Goal: Book appointment/travel/reservation

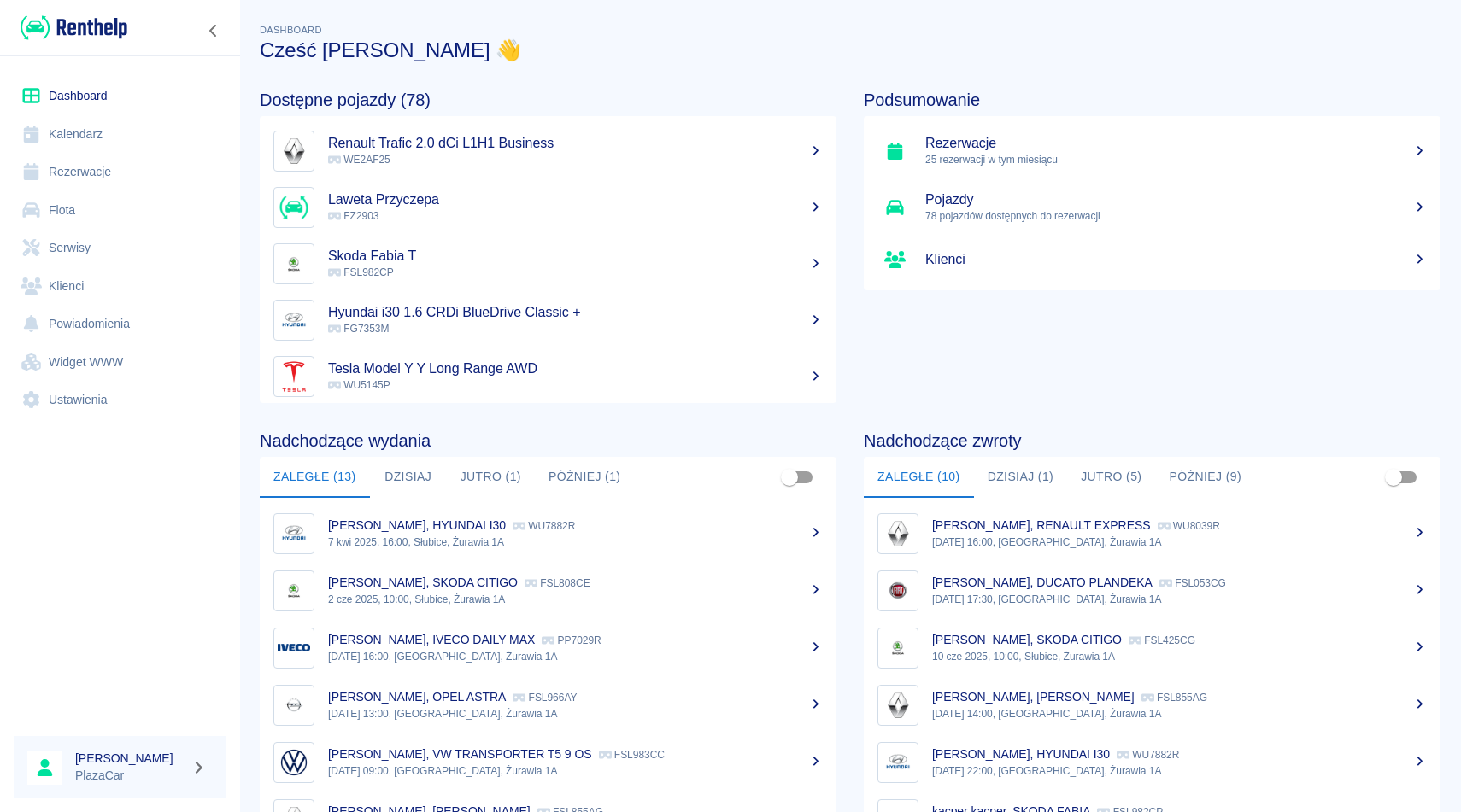
click at [66, 220] on link "Flota" at bounding box center [120, 211] width 213 height 39
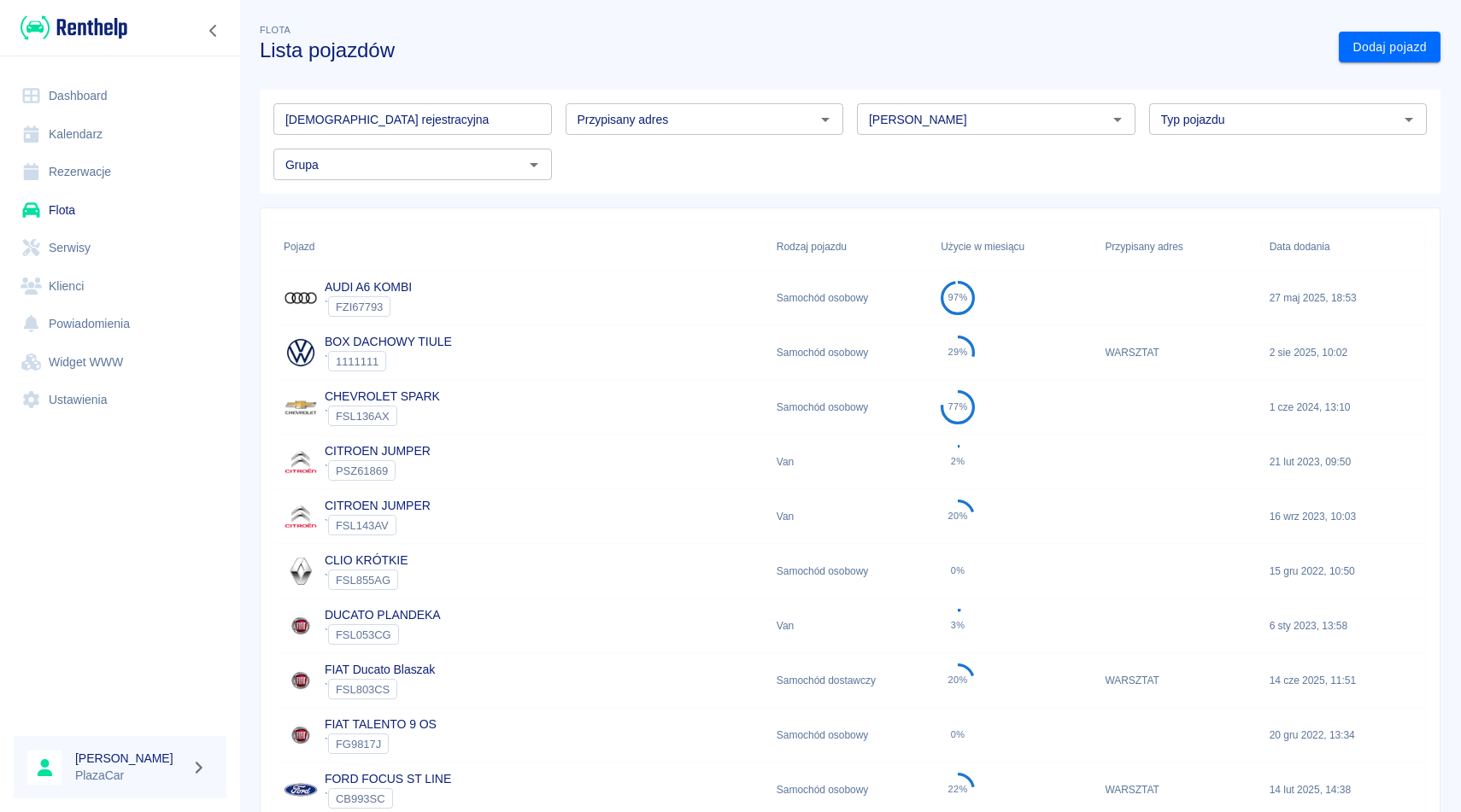
click at [872, 122] on input "[PERSON_NAME]" at bounding box center [982, 119] width 240 height 21
click at [905, 162] on li "Volkswagen" at bounding box center [996, 155] width 279 height 28
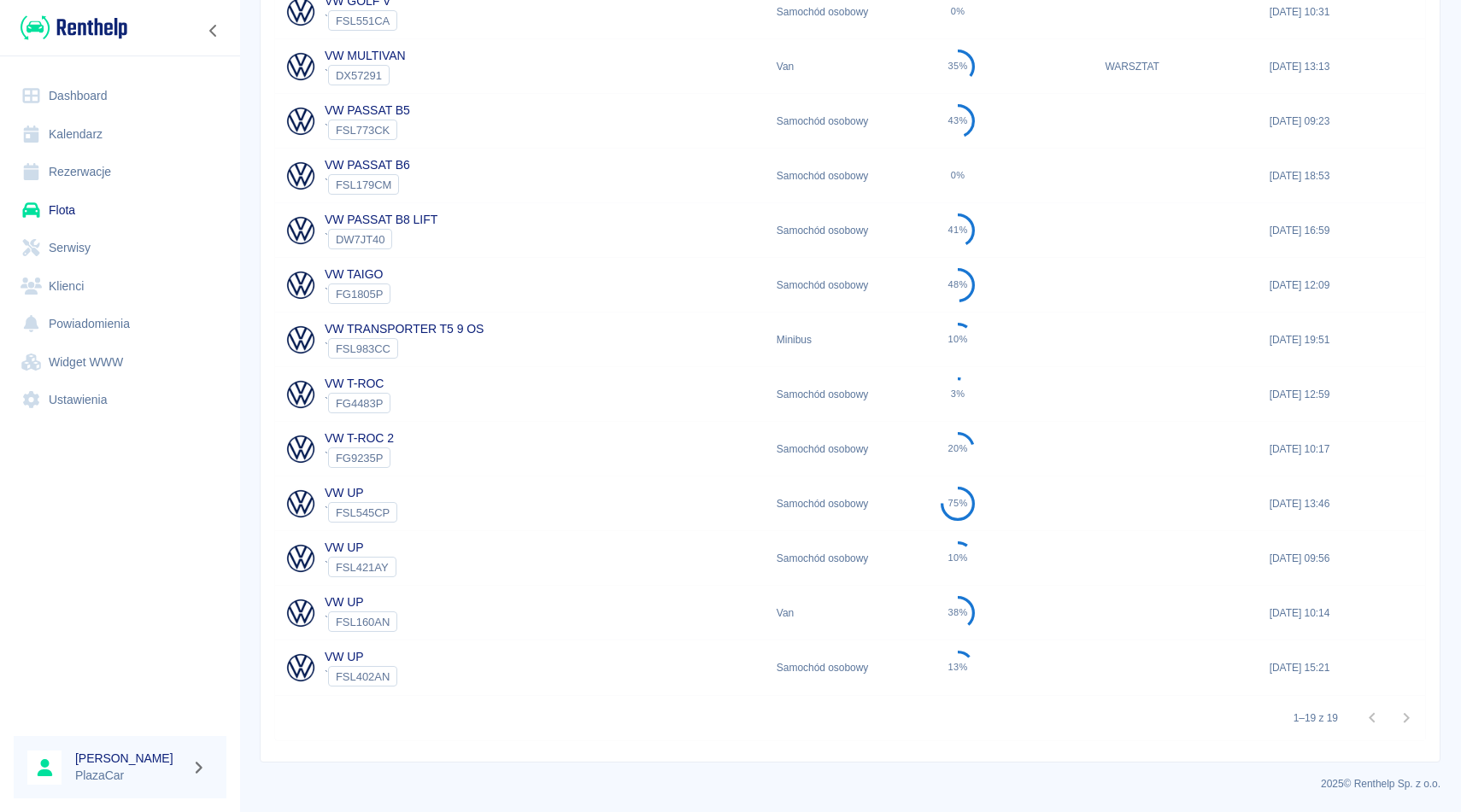
scroll to position [613, 0]
type input "Volkswagen"
click at [522, 237] on div "VW PASSAT B8 LIFT ` DW7JT40" at bounding box center [521, 232] width 493 height 55
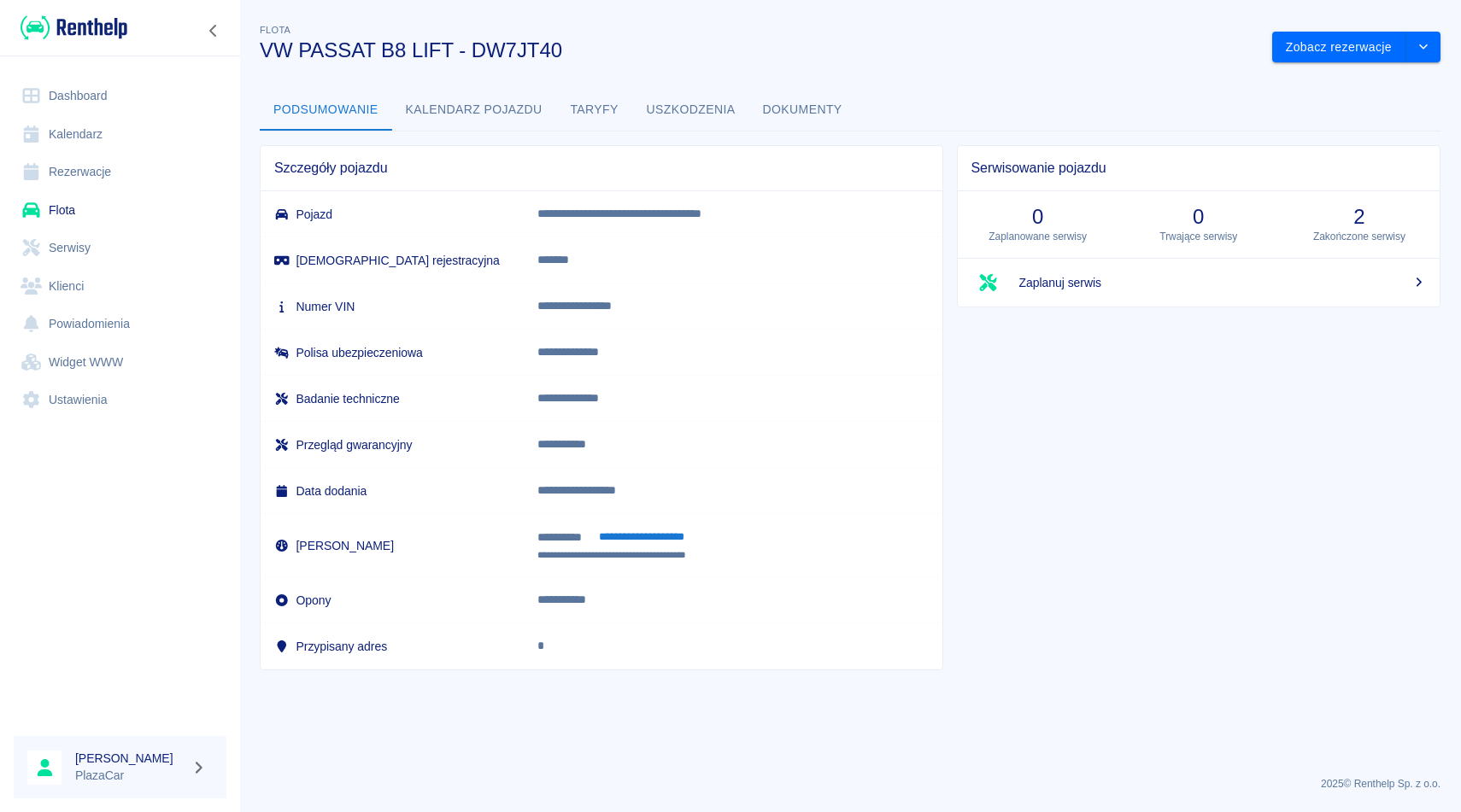
click at [628, 306] on p "**********" at bounding box center [725, 306] width 374 height 18
copy p "**********"
click at [824, 119] on button "Dokumenty" at bounding box center [803, 110] width 107 height 41
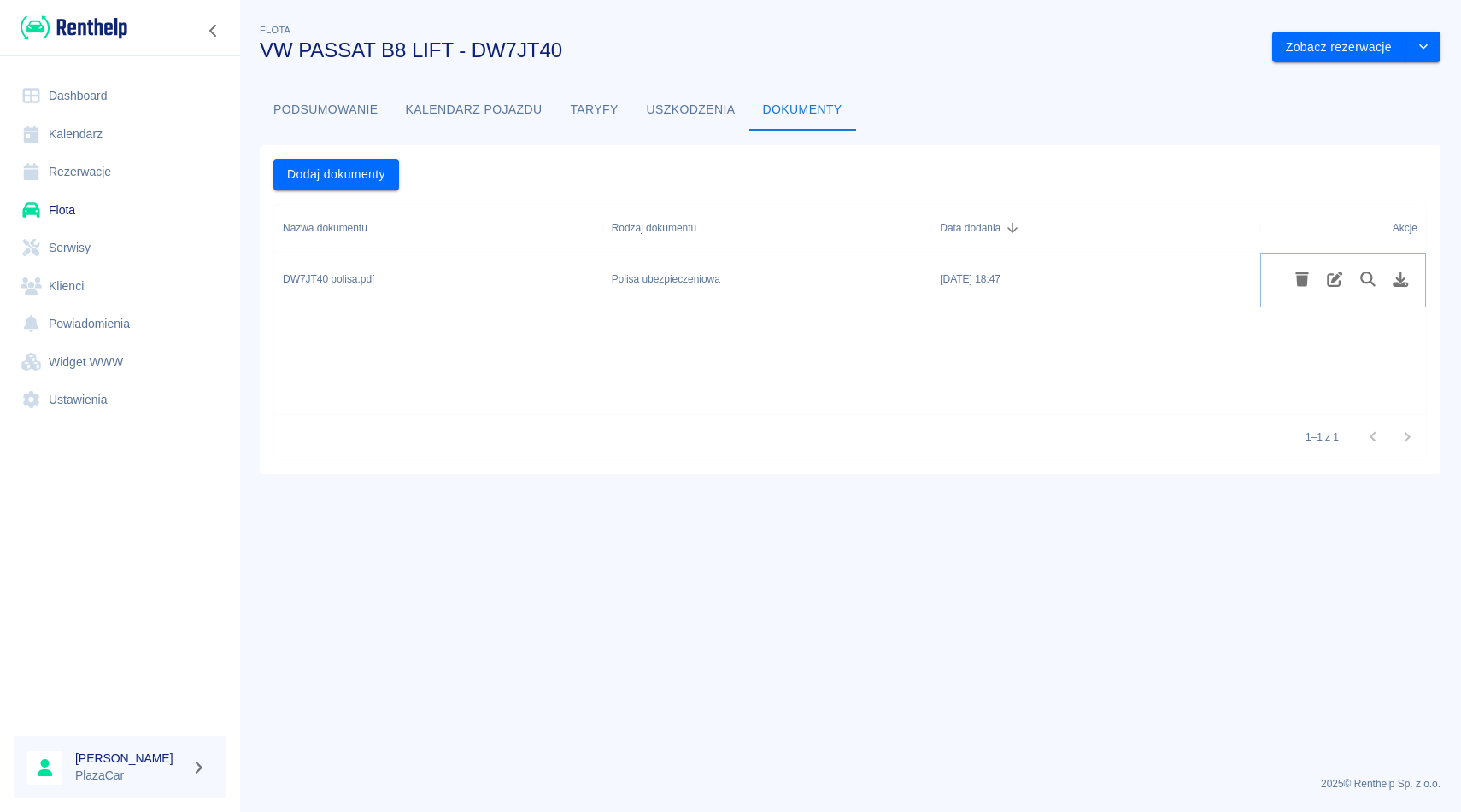
click at [1394, 275] on icon "Pobierz plik" at bounding box center [1400, 279] width 19 height 15
click at [71, 213] on link "Flota" at bounding box center [120, 211] width 213 height 39
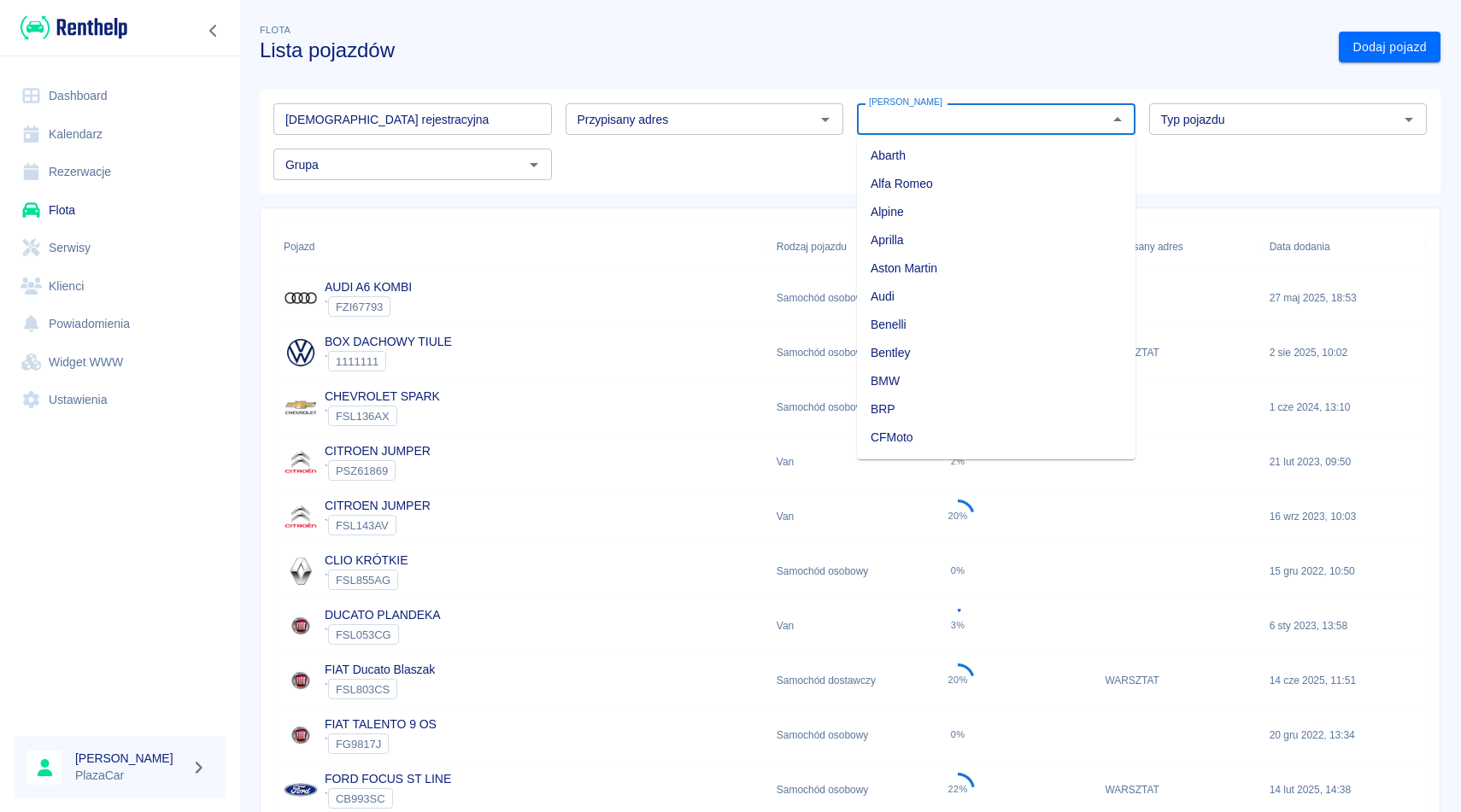
click at [916, 125] on input "[PERSON_NAME]" at bounding box center [982, 119] width 240 height 21
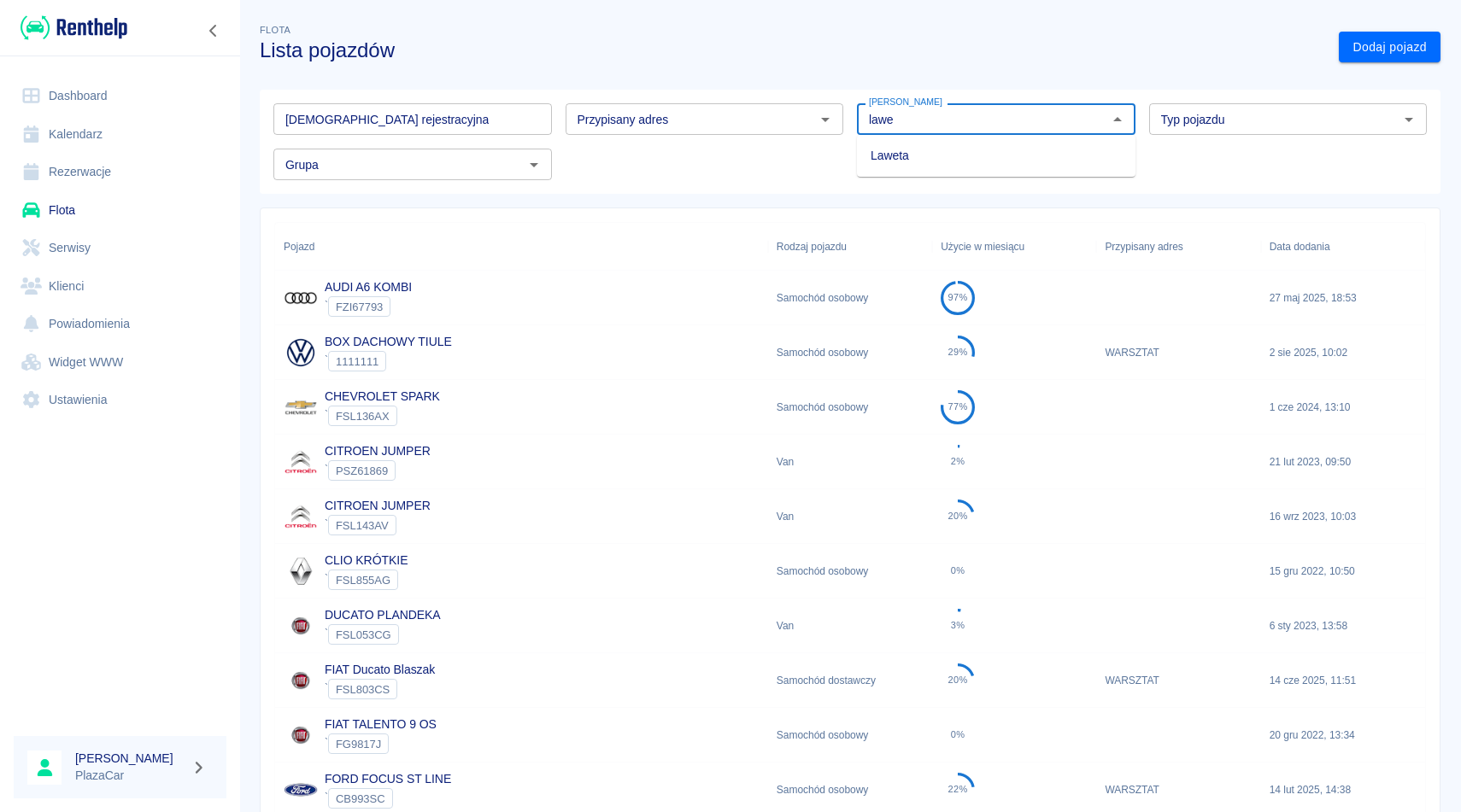
click at [930, 153] on li "Laweta" at bounding box center [996, 155] width 279 height 28
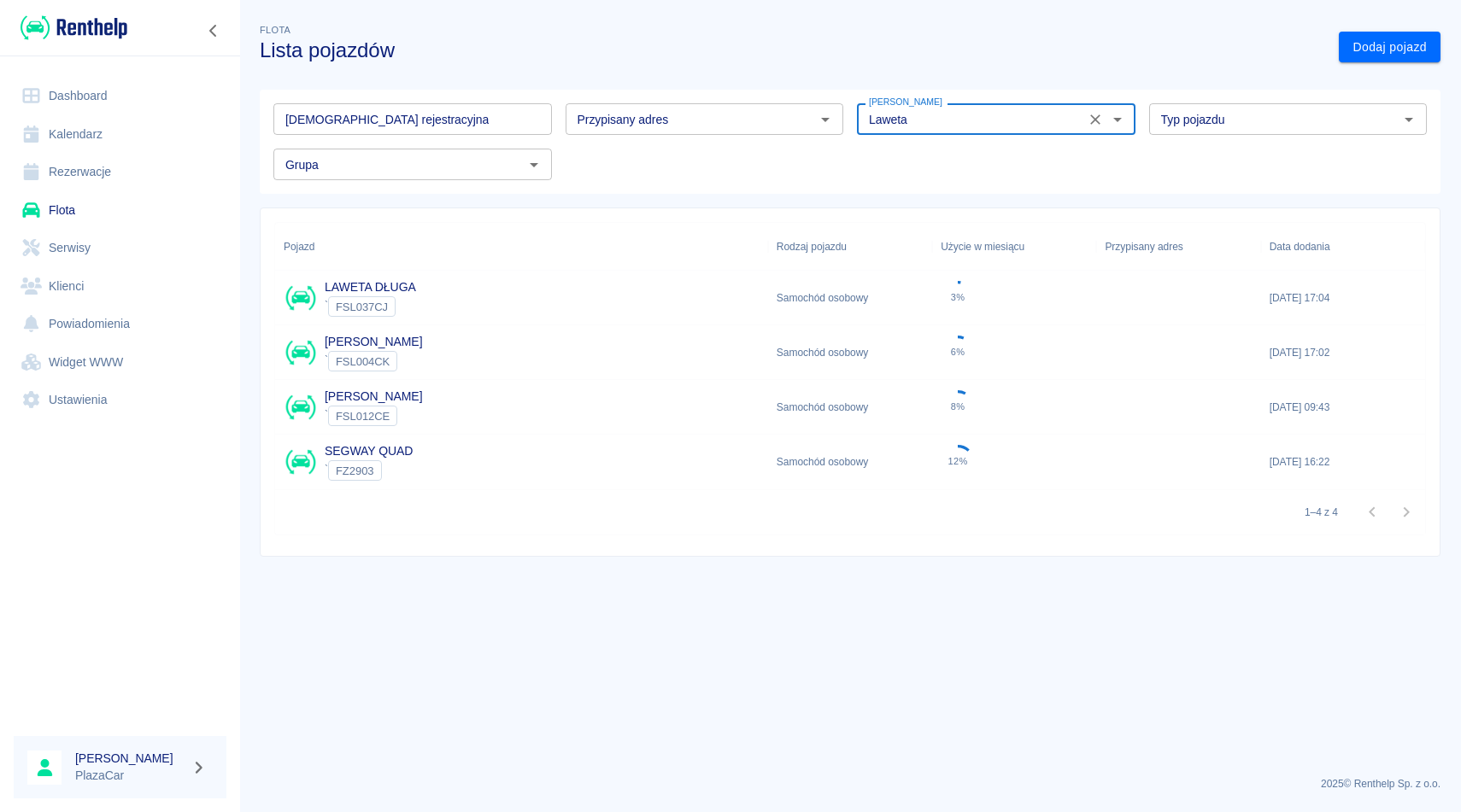
type input "Laweta"
click at [794, 361] on div "Samochód osobowy" at bounding box center [850, 353] width 164 height 55
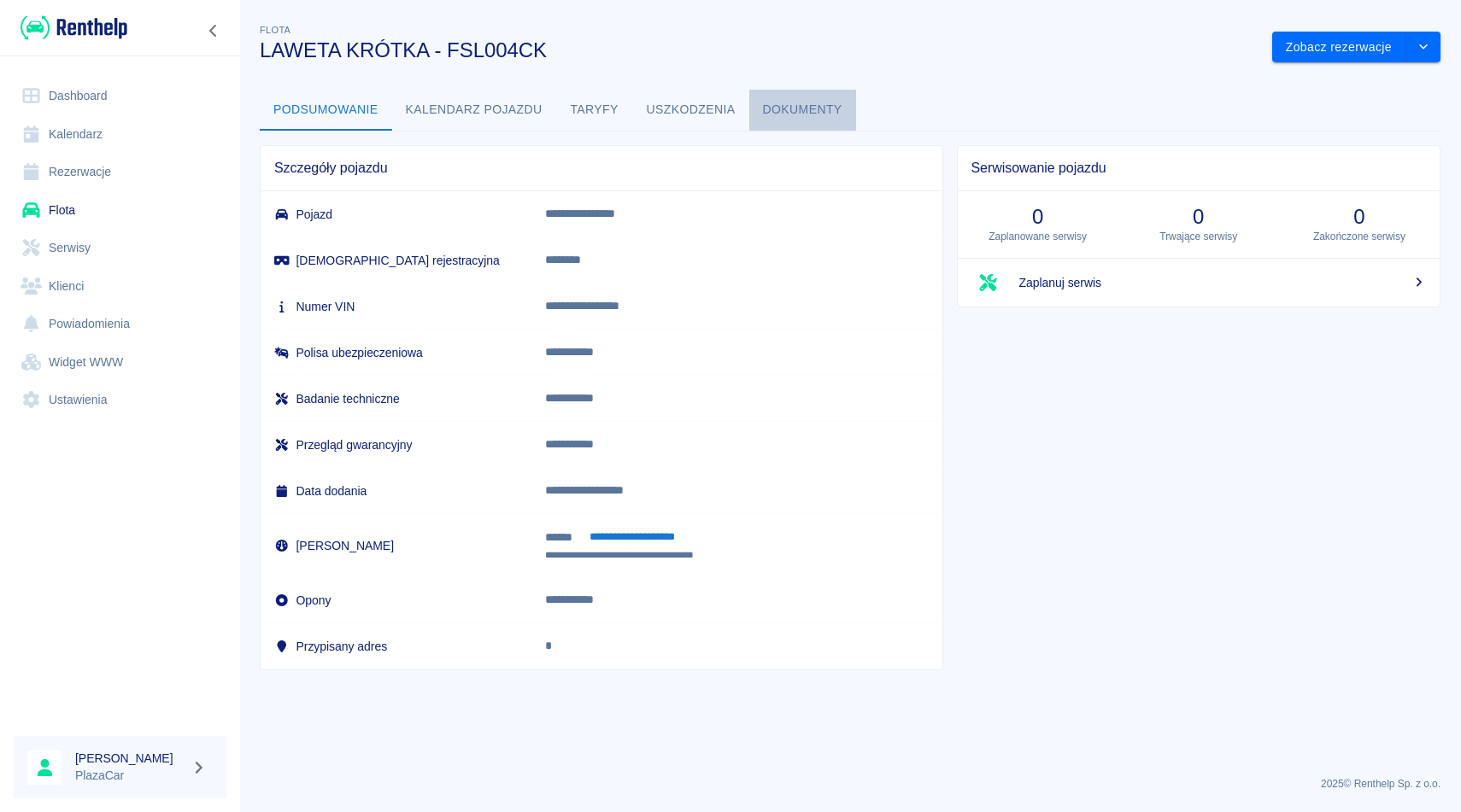
click at [825, 118] on button "Dokumenty" at bounding box center [803, 110] width 107 height 41
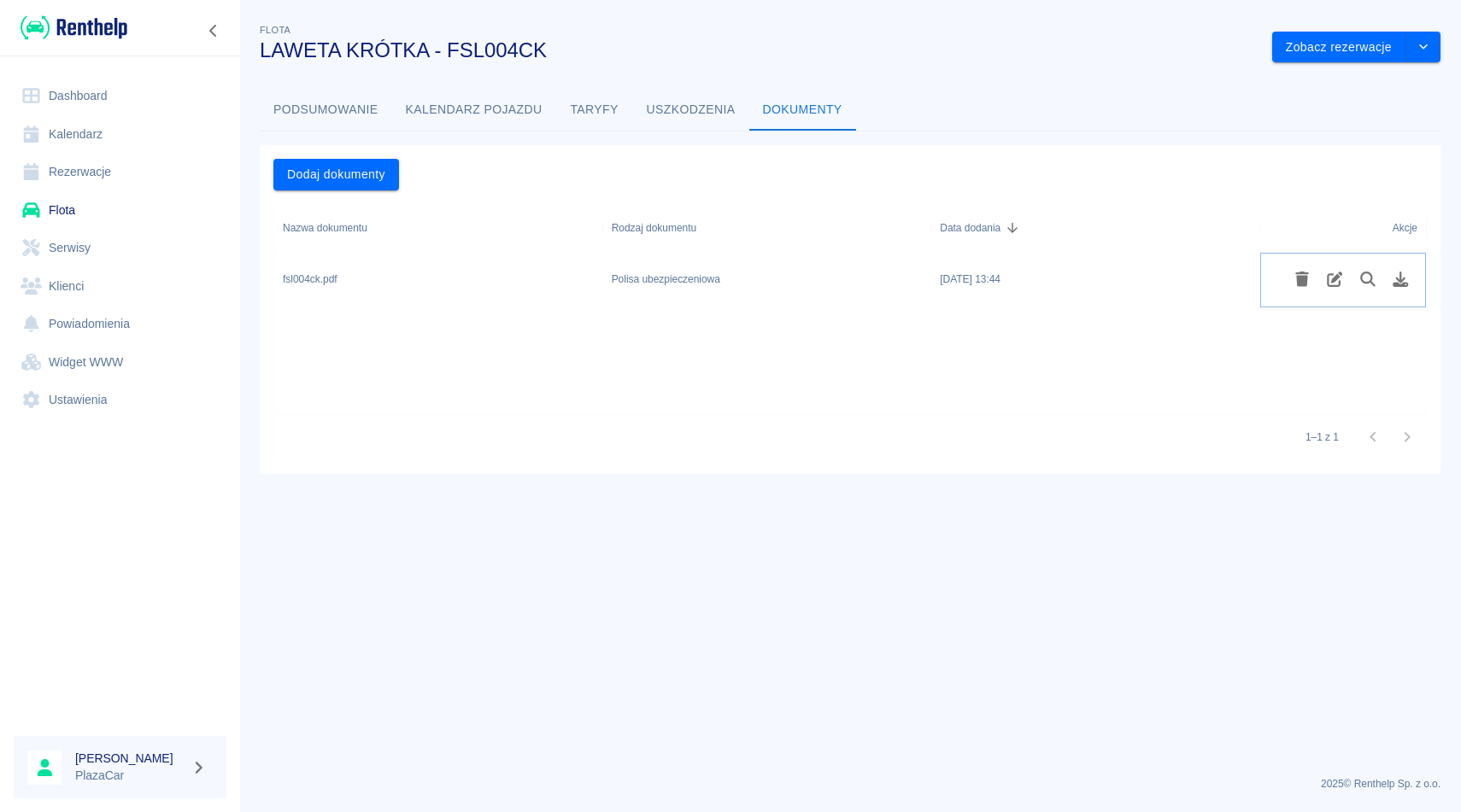
click at [1405, 281] on icon "Pobierz plik" at bounding box center [1400, 279] width 19 height 15
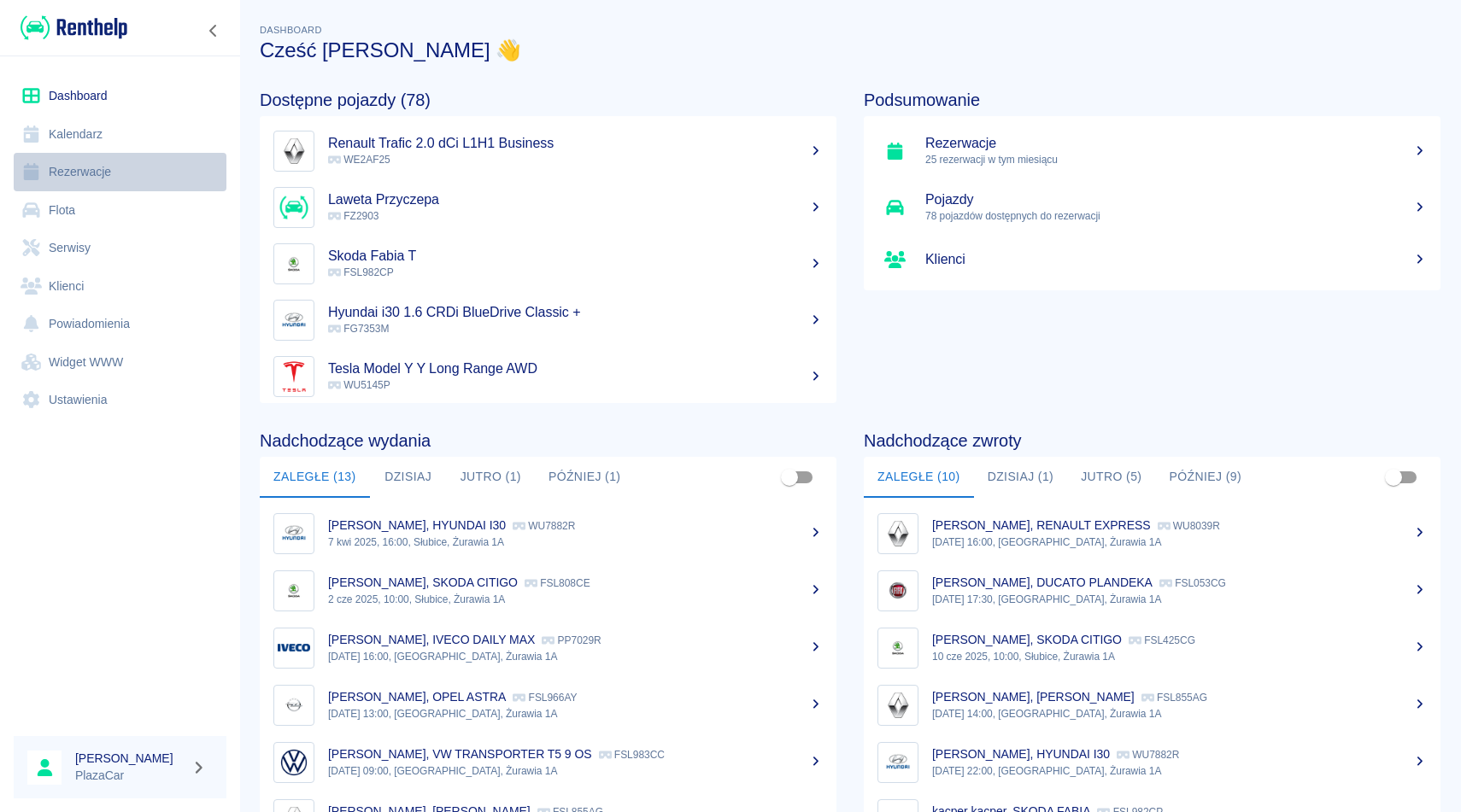
click at [126, 168] on link "Rezerwacje" at bounding box center [120, 172] width 213 height 39
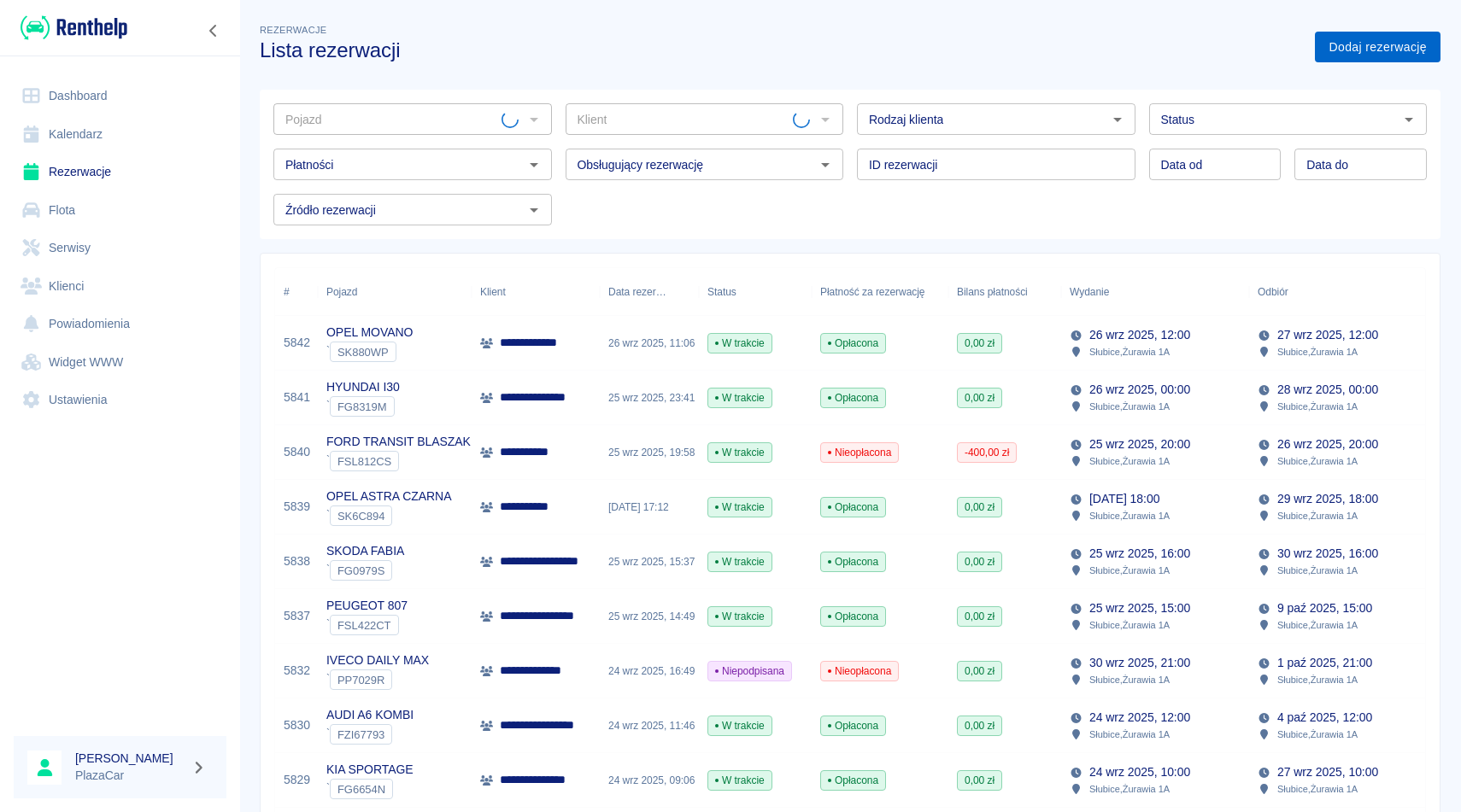
click at [1356, 55] on link "Dodaj rezerwację" at bounding box center [1377, 47] width 125 height 32
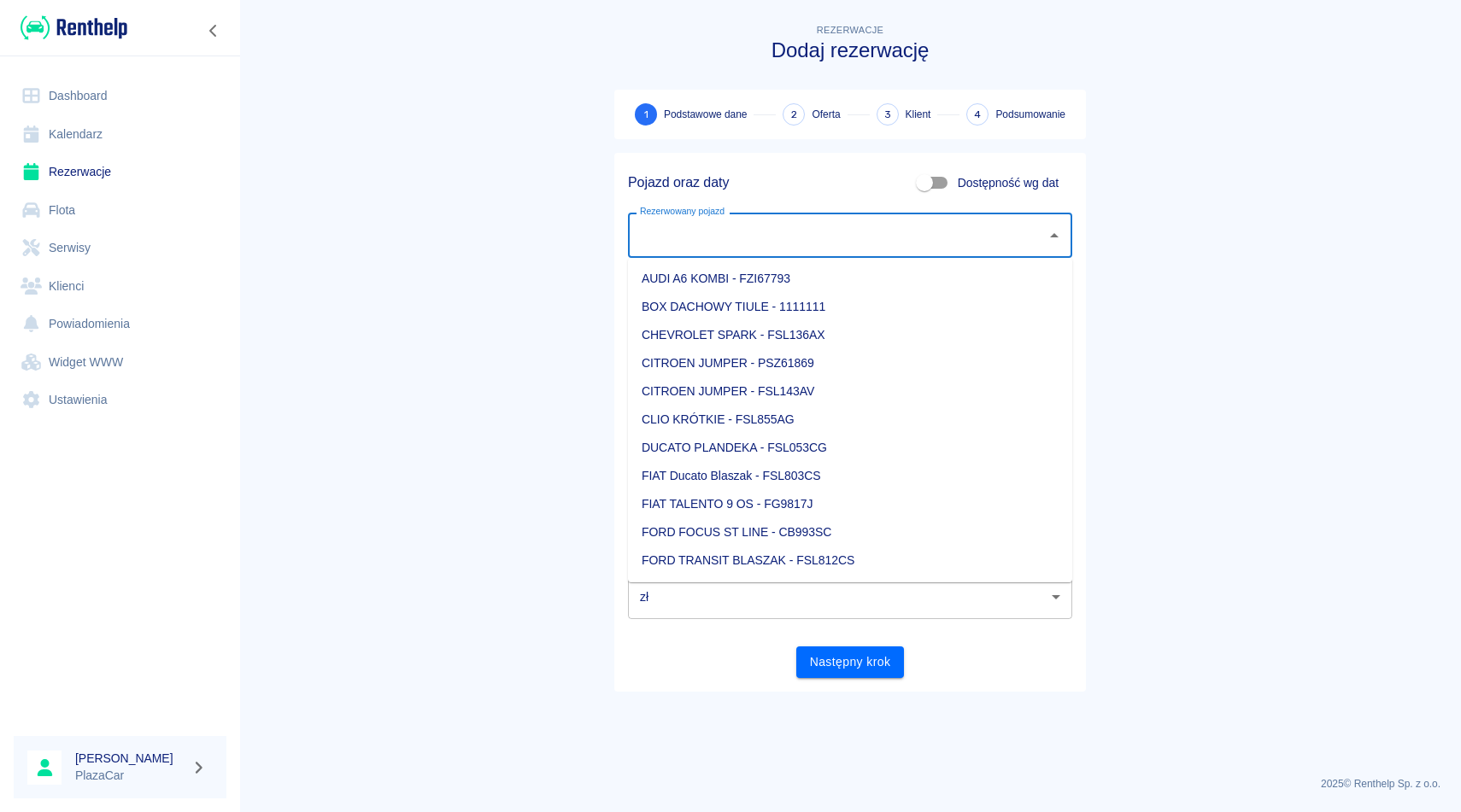
click at [711, 237] on input "Rezerwowany pojazd" at bounding box center [837, 235] width 403 height 30
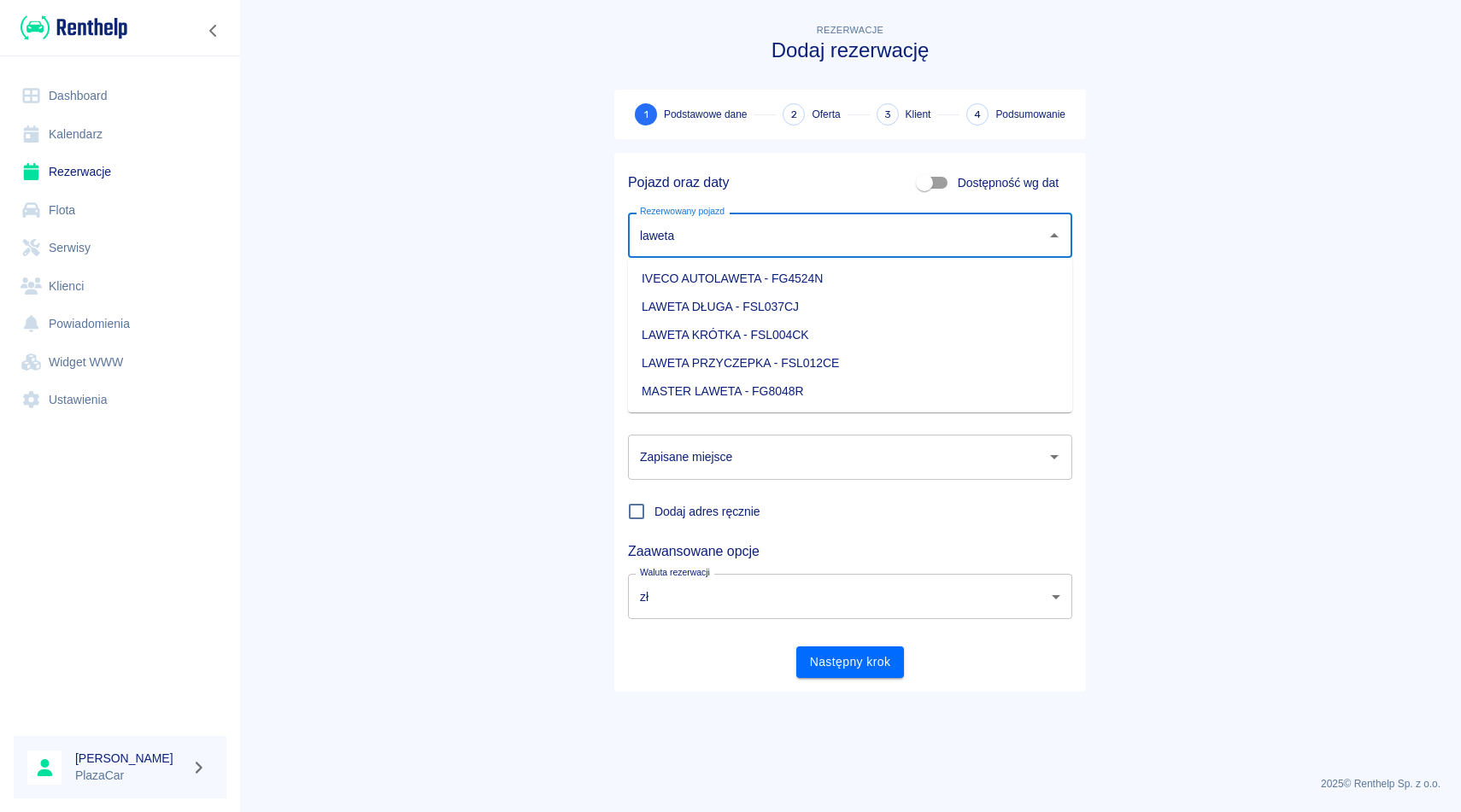
click at [810, 326] on li "LAWETA KRÓTKA - FSL004CK" at bounding box center [850, 334] width 444 height 28
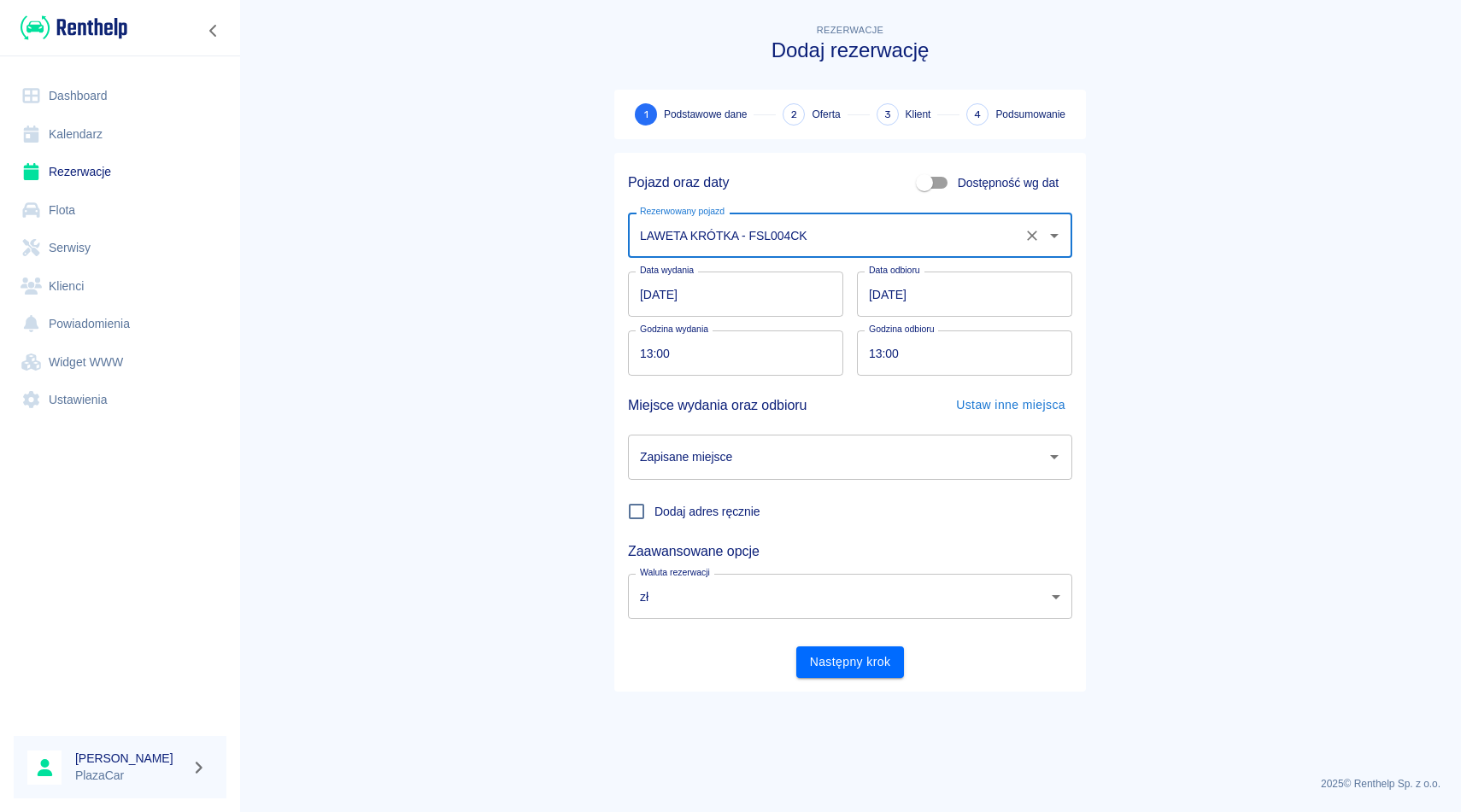
type input "LAWETA KRÓTKA - FSL004CK"
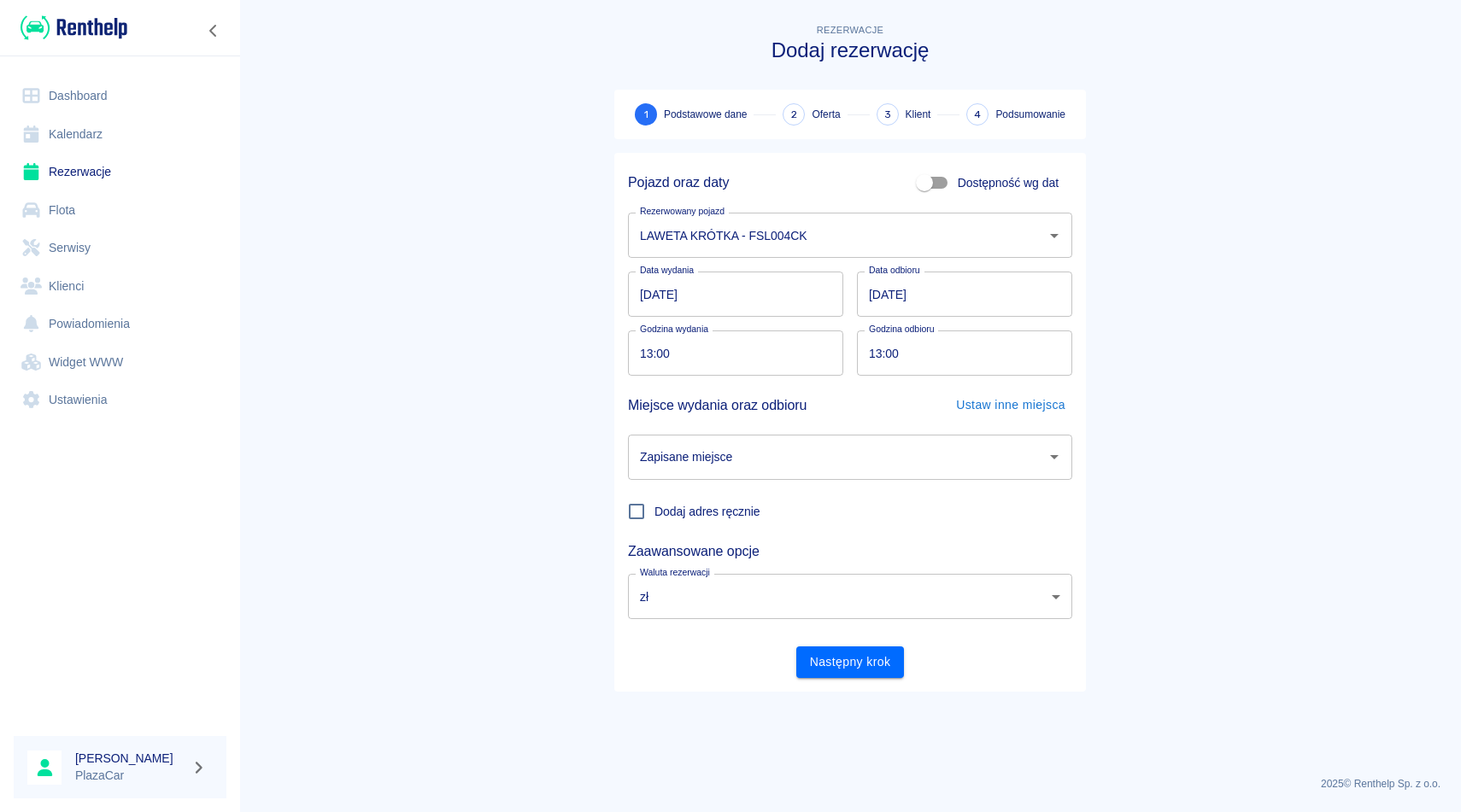
click at [817, 433] on div "Zapisane miejsce Zapisane miejsce" at bounding box center [842, 450] width 458 height 59
click at [810, 478] on div "Zapisane miejsce" at bounding box center [850, 457] width 444 height 45
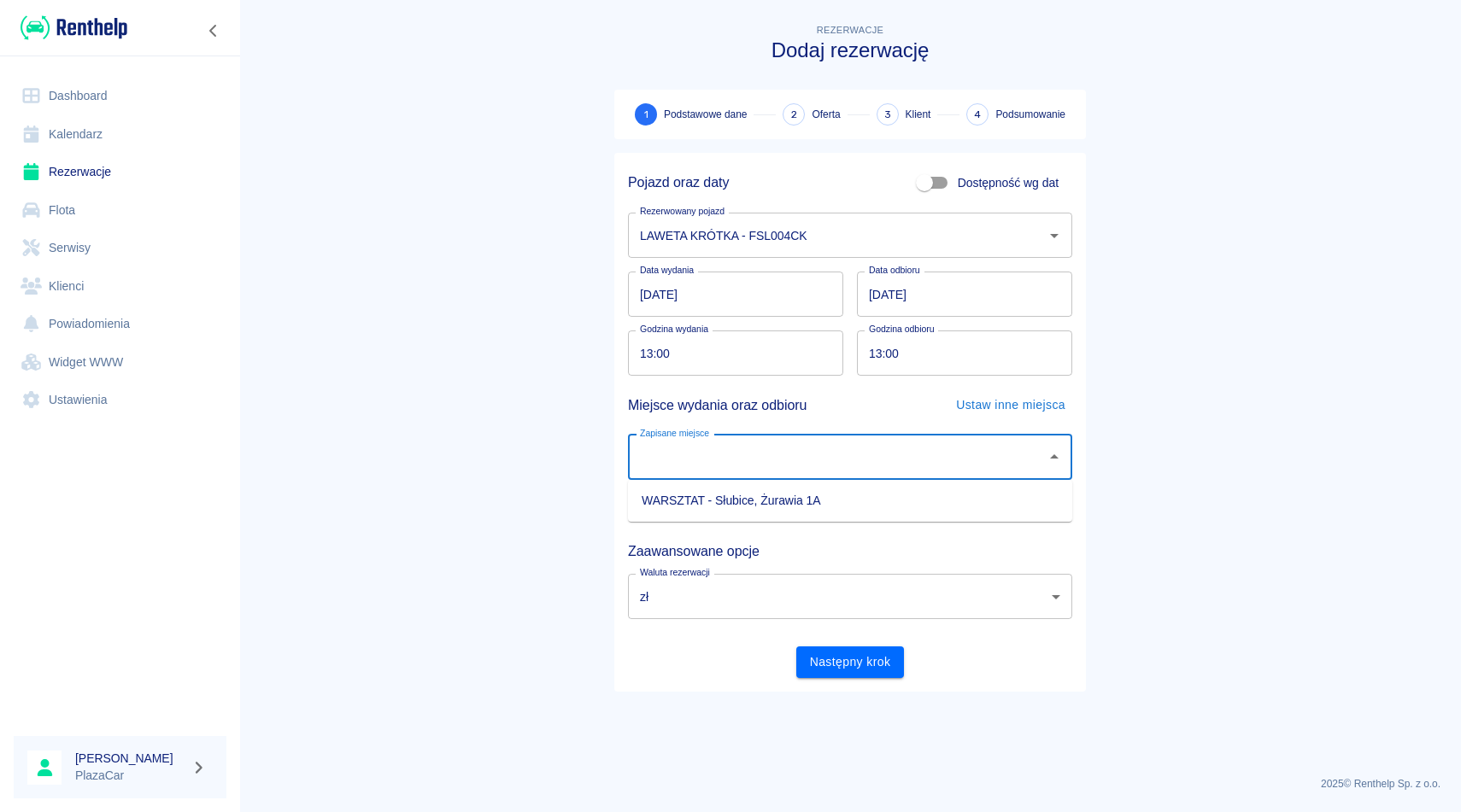
click at [807, 512] on li "WARSZTAT - Słubice, Żurawia 1A" at bounding box center [850, 500] width 444 height 28
type input "WARSZTAT - Słubice, Żurawia 1A"
click at [839, 659] on button "Następny krok" at bounding box center [850, 662] width 109 height 32
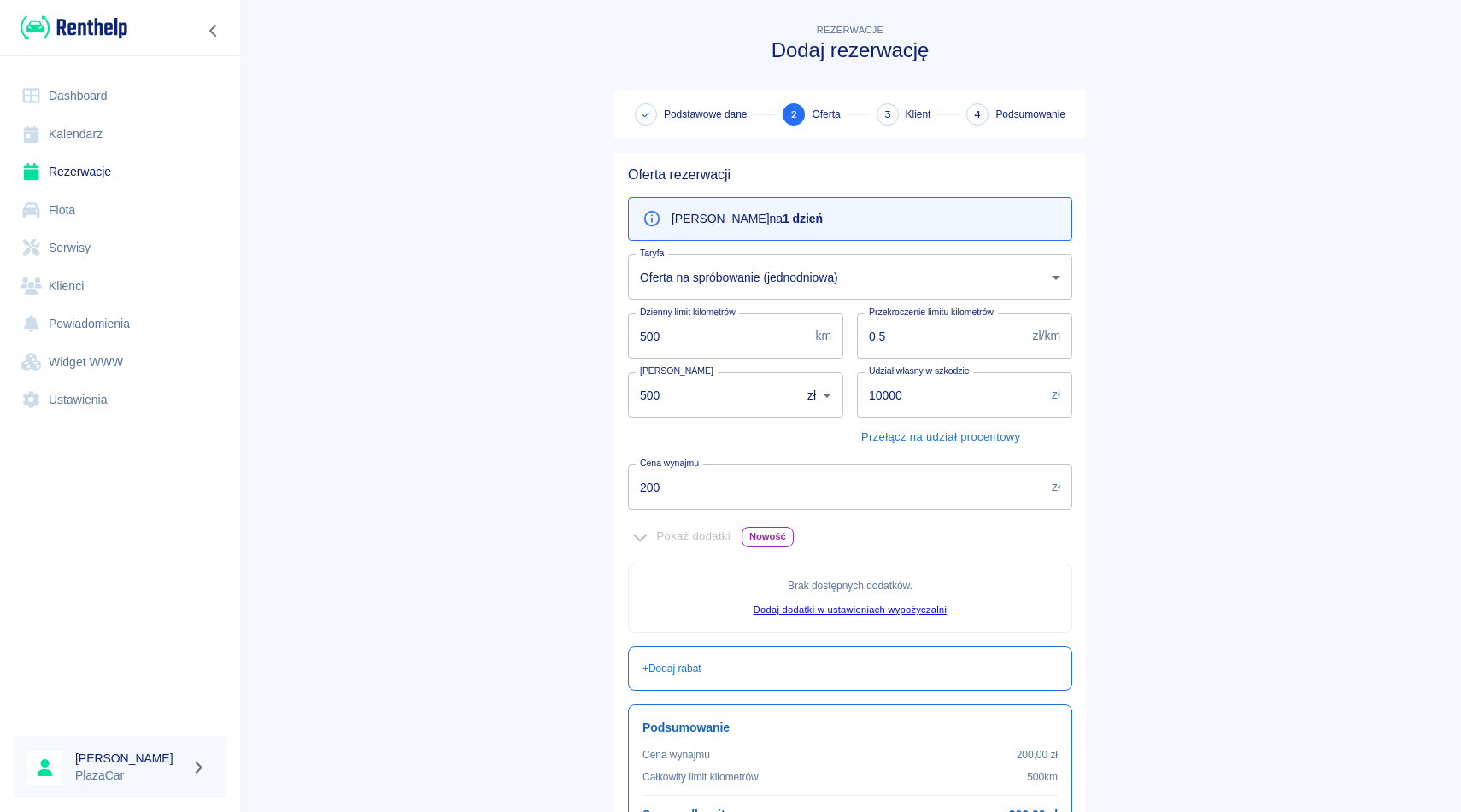
click at [652, 399] on input "500" at bounding box center [708, 395] width 161 height 45
type input "0"
click at [669, 484] on input "200" at bounding box center [837, 486] width 417 height 45
type input "2"
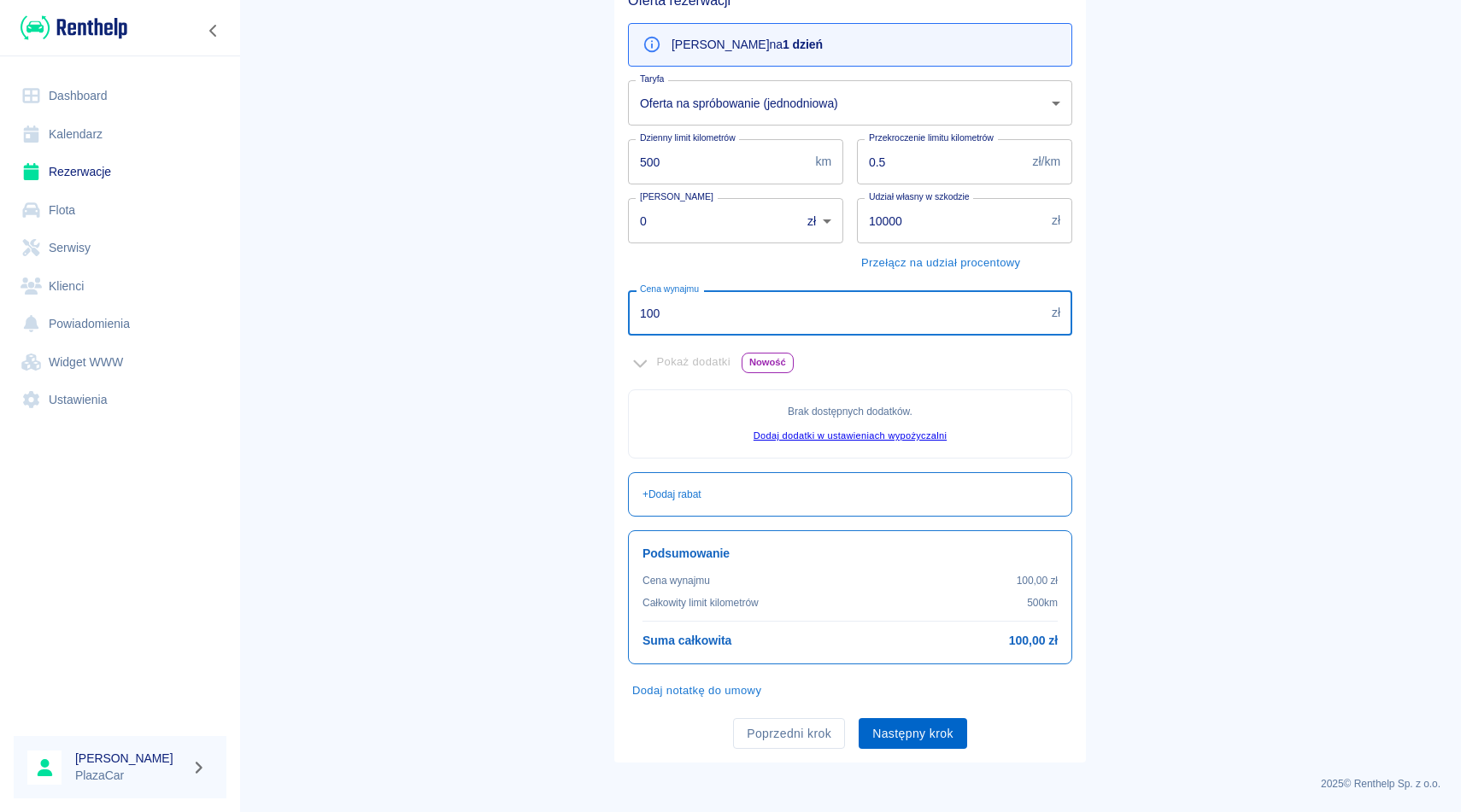
type input "100"
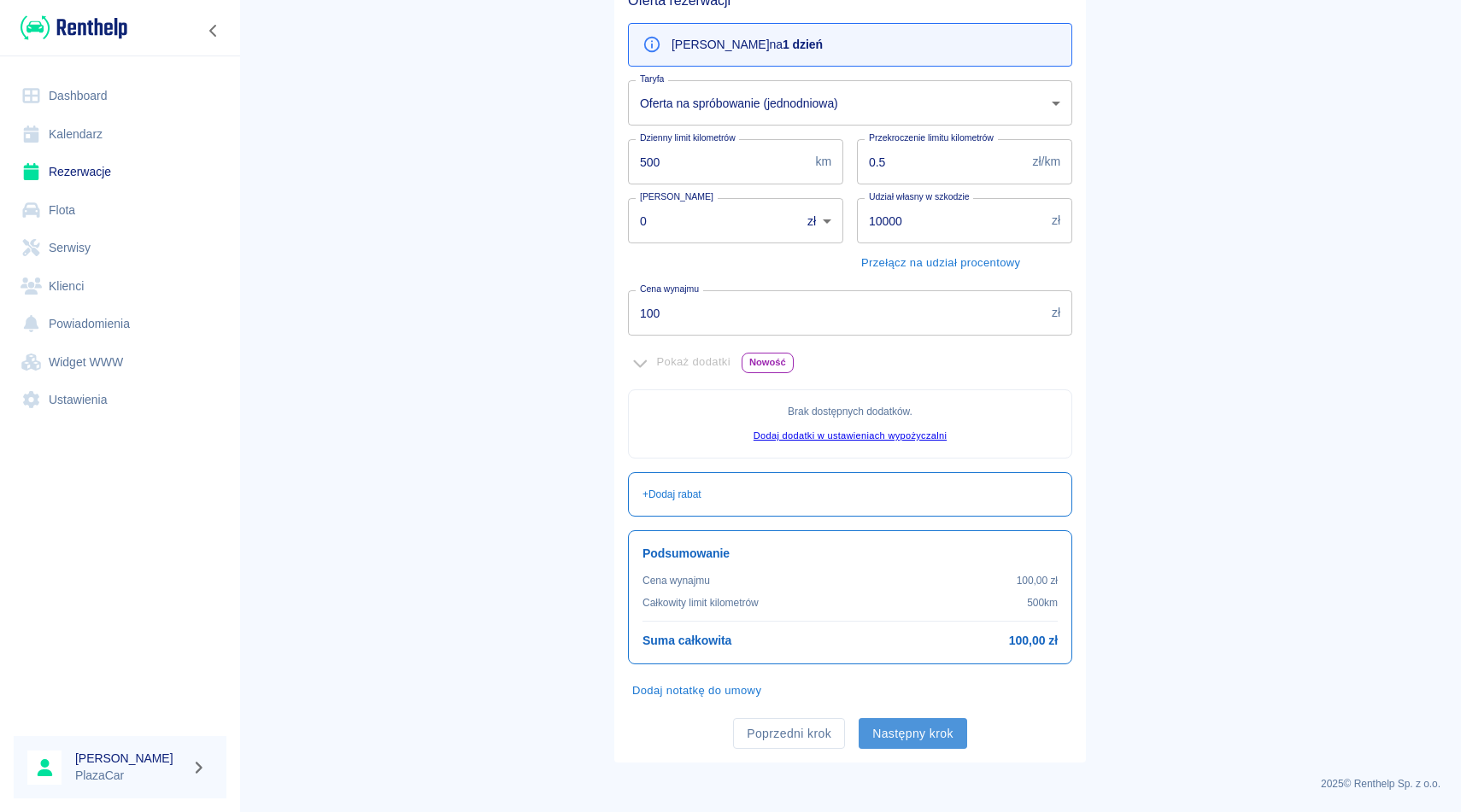
click at [923, 728] on button "Następny krok" at bounding box center [913, 734] width 109 height 32
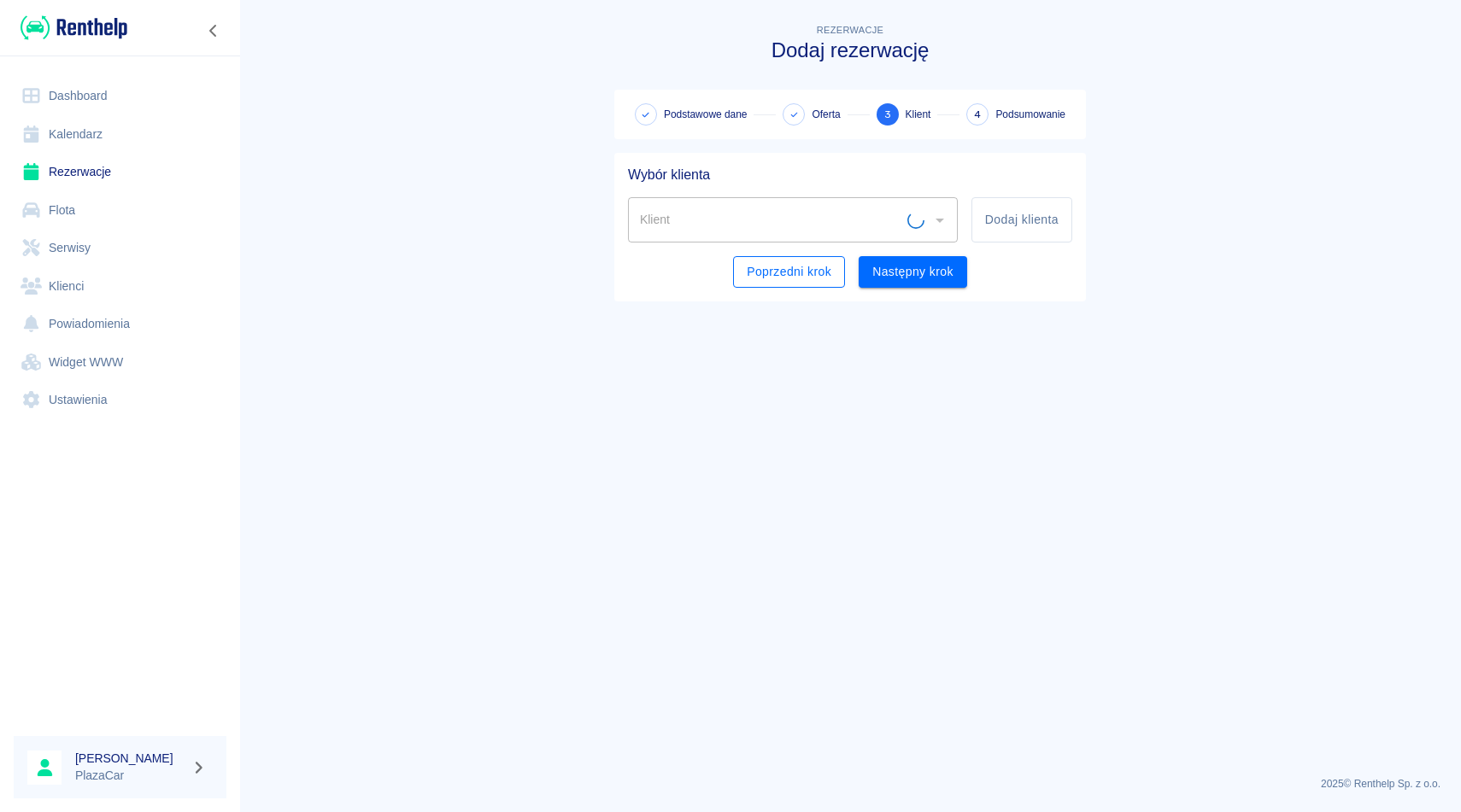
click at [785, 270] on button "Poprzedni krok" at bounding box center [789, 272] width 112 height 32
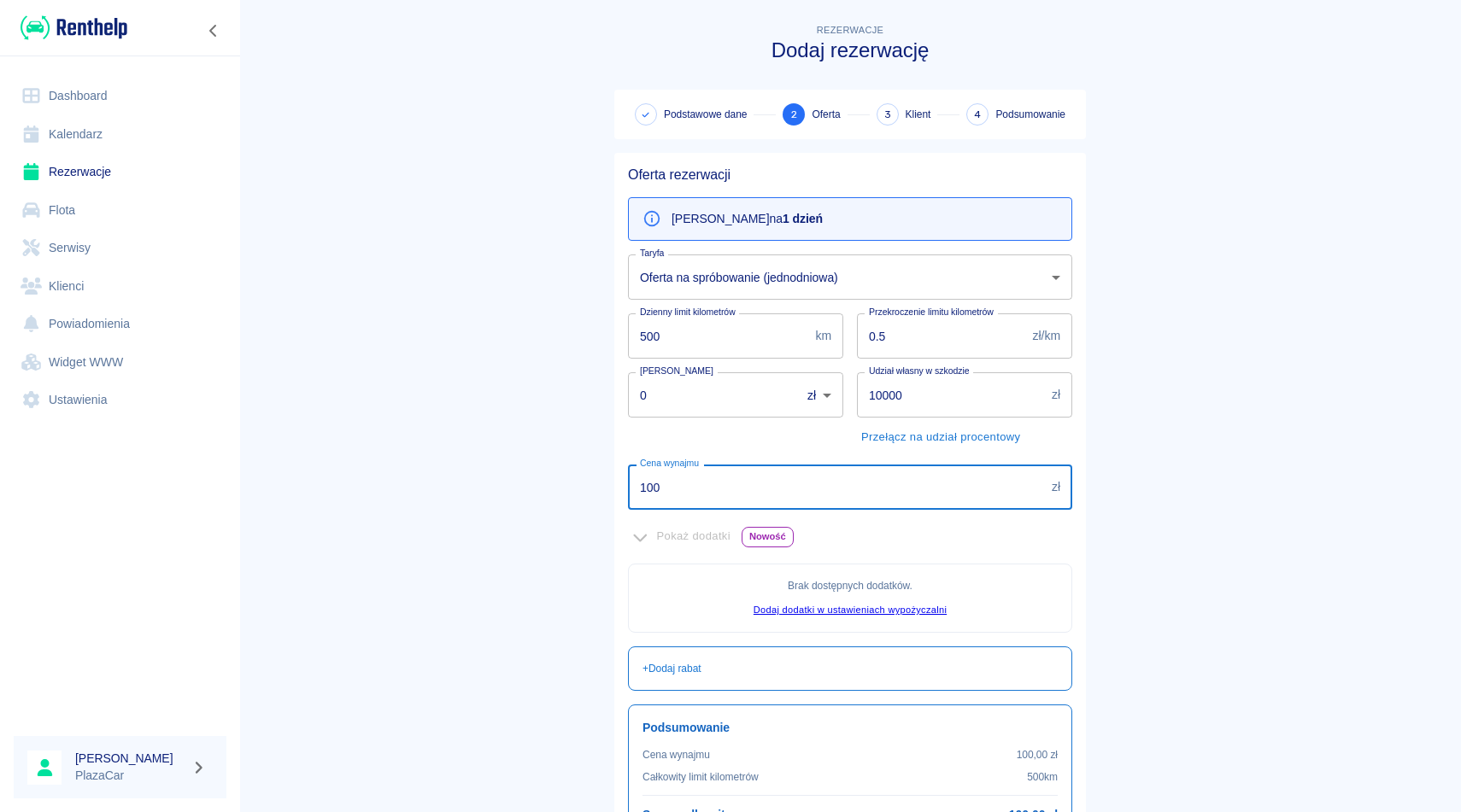
click at [689, 499] on input "100" at bounding box center [837, 486] width 417 height 45
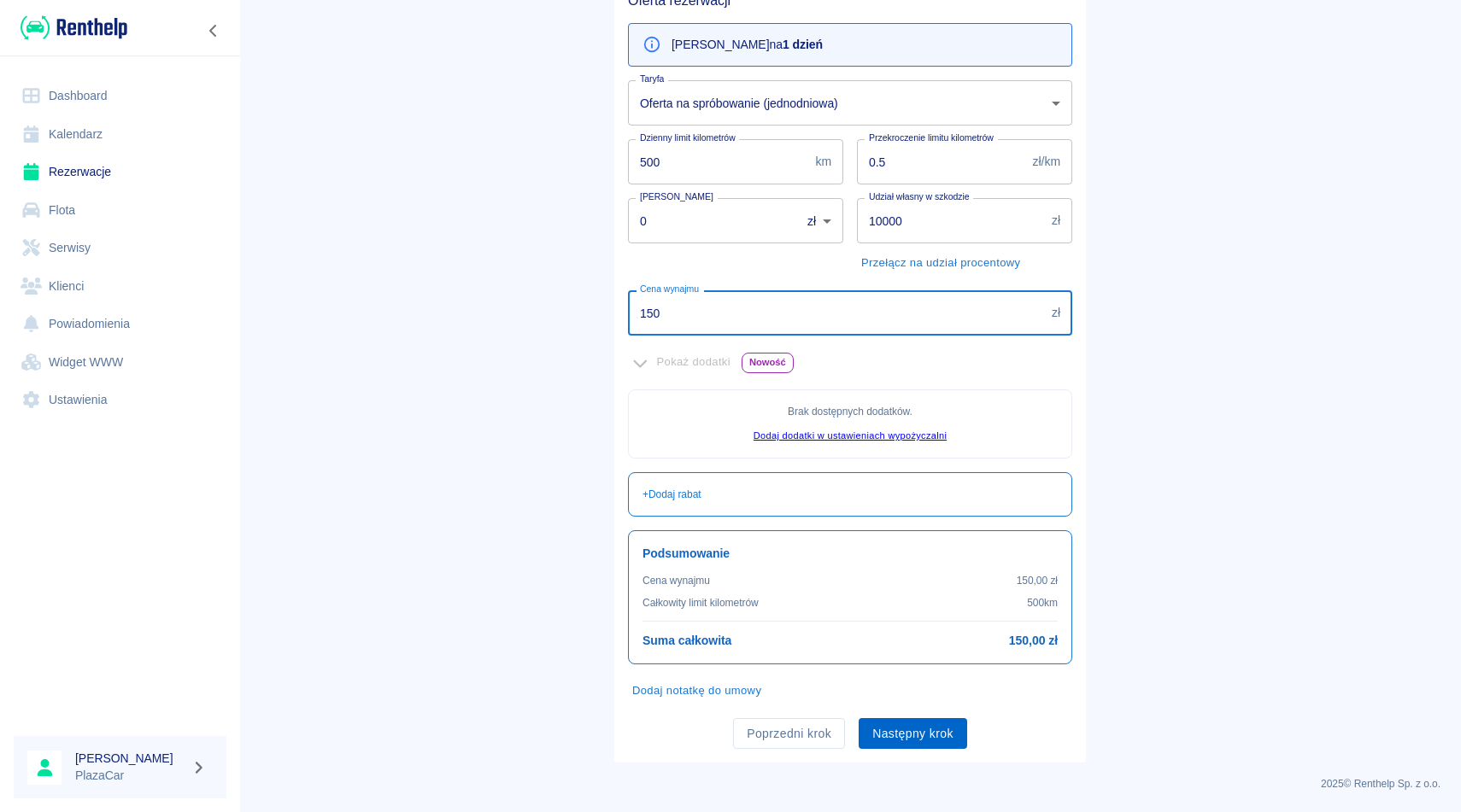
type input "150"
click at [892, 727] on button "Następny krok" at bounding box center [913, 734] width 109 height 32
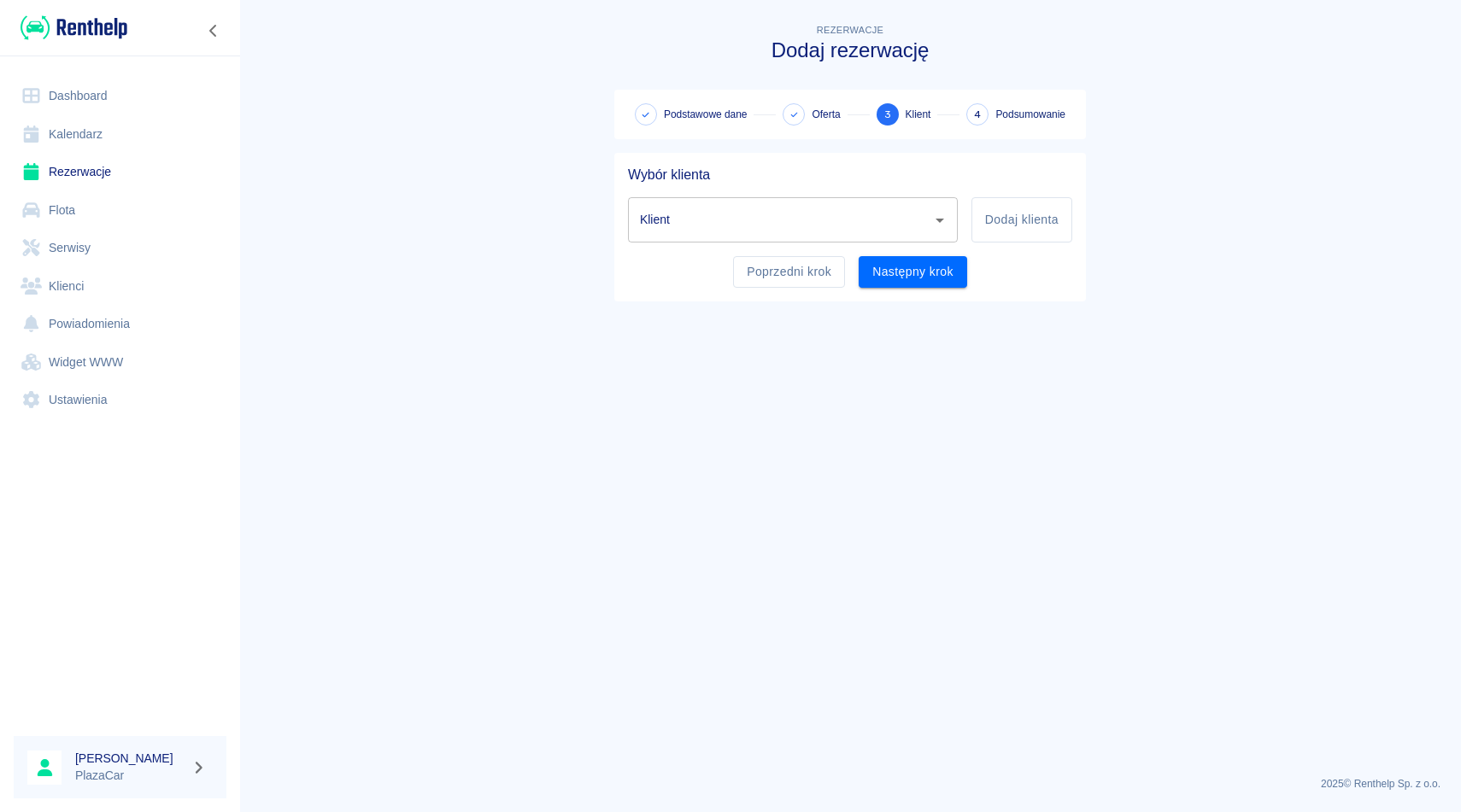
scroll to position [0, 0]
click at [717, 220] on input "Klient" at bounding box center [781, 220] width 289 height 30
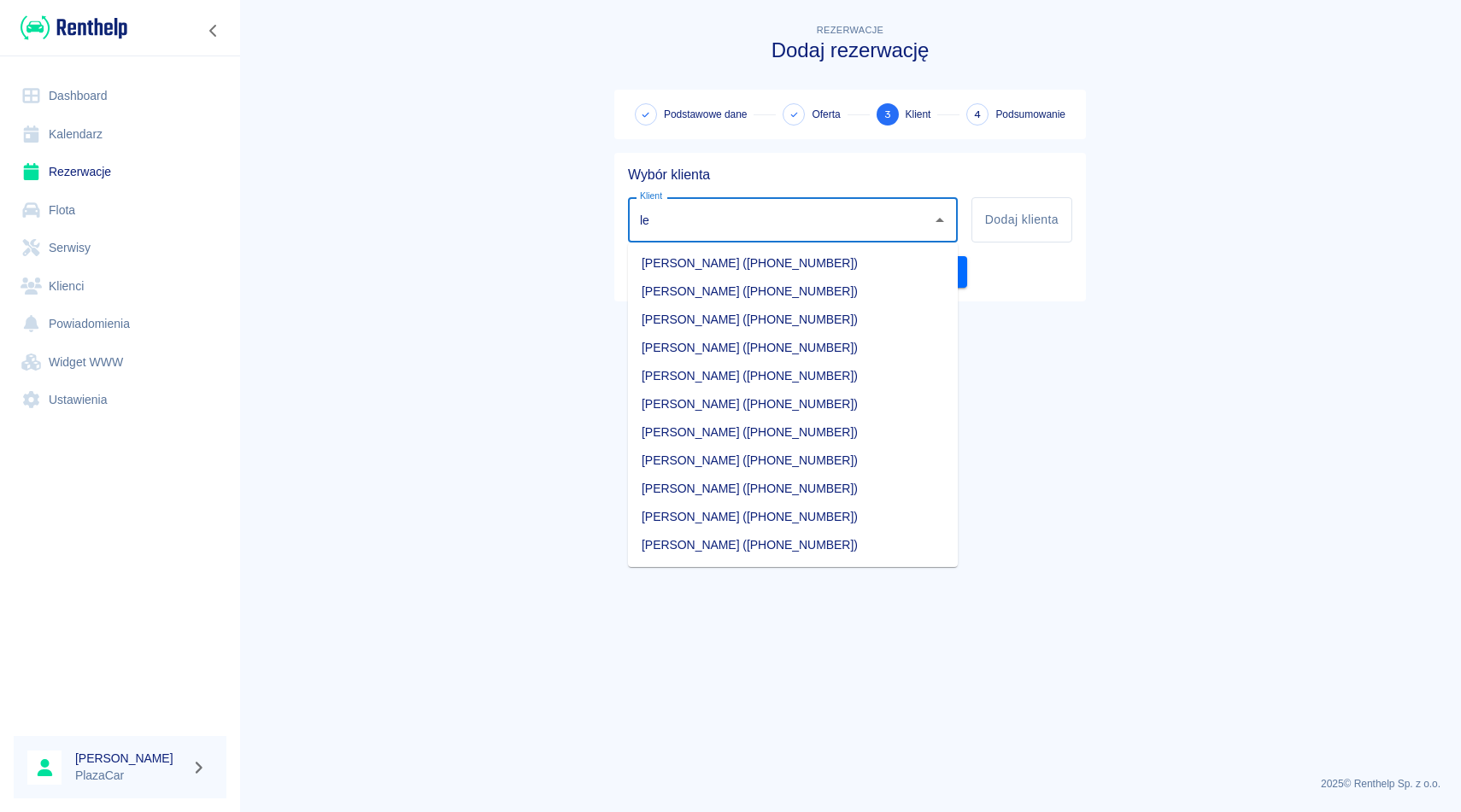
type input "l"
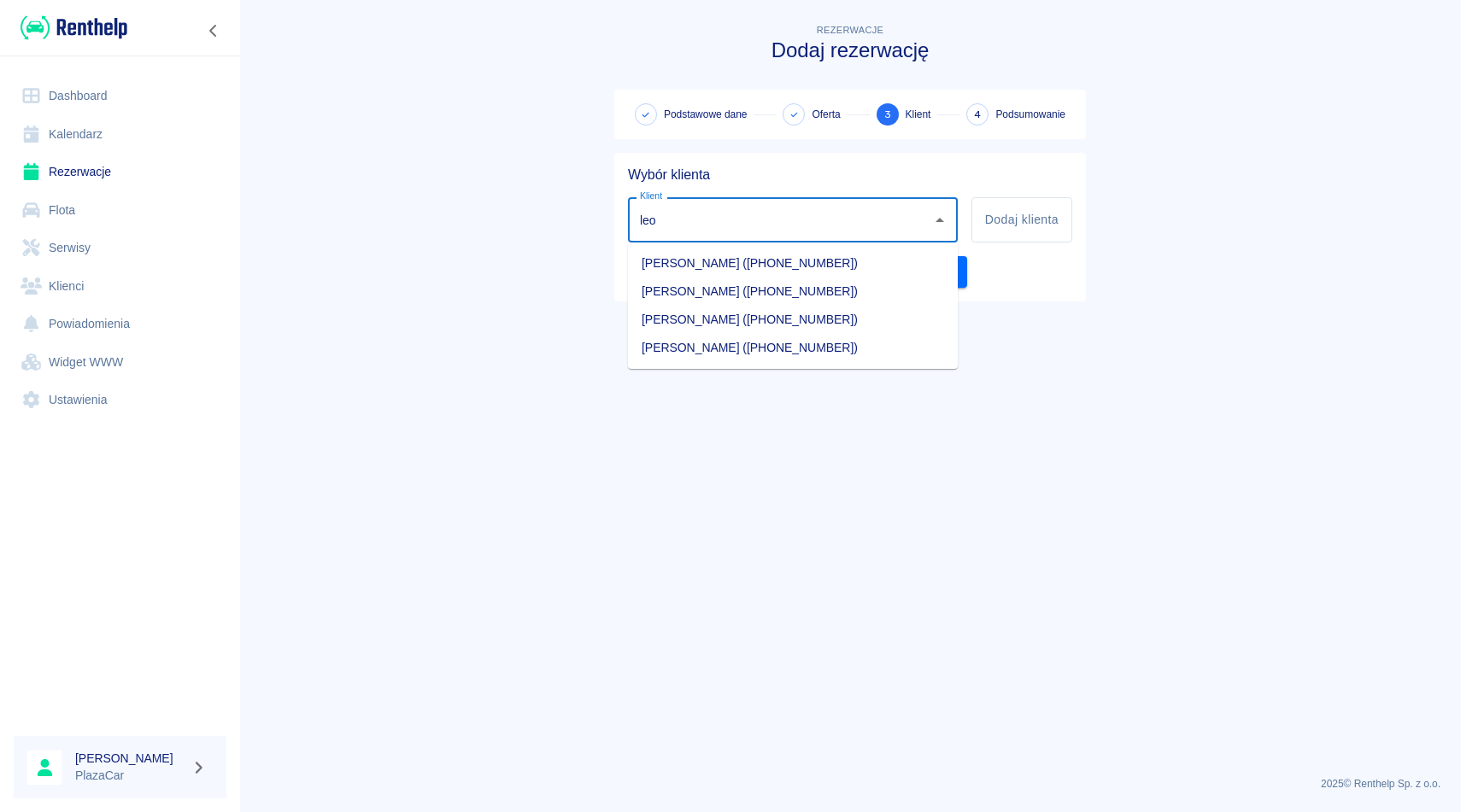
click at [824, 286] on li "Jurij Leonczuk (+48505022151)" at bounding box center [793, 291] width 330 height 28
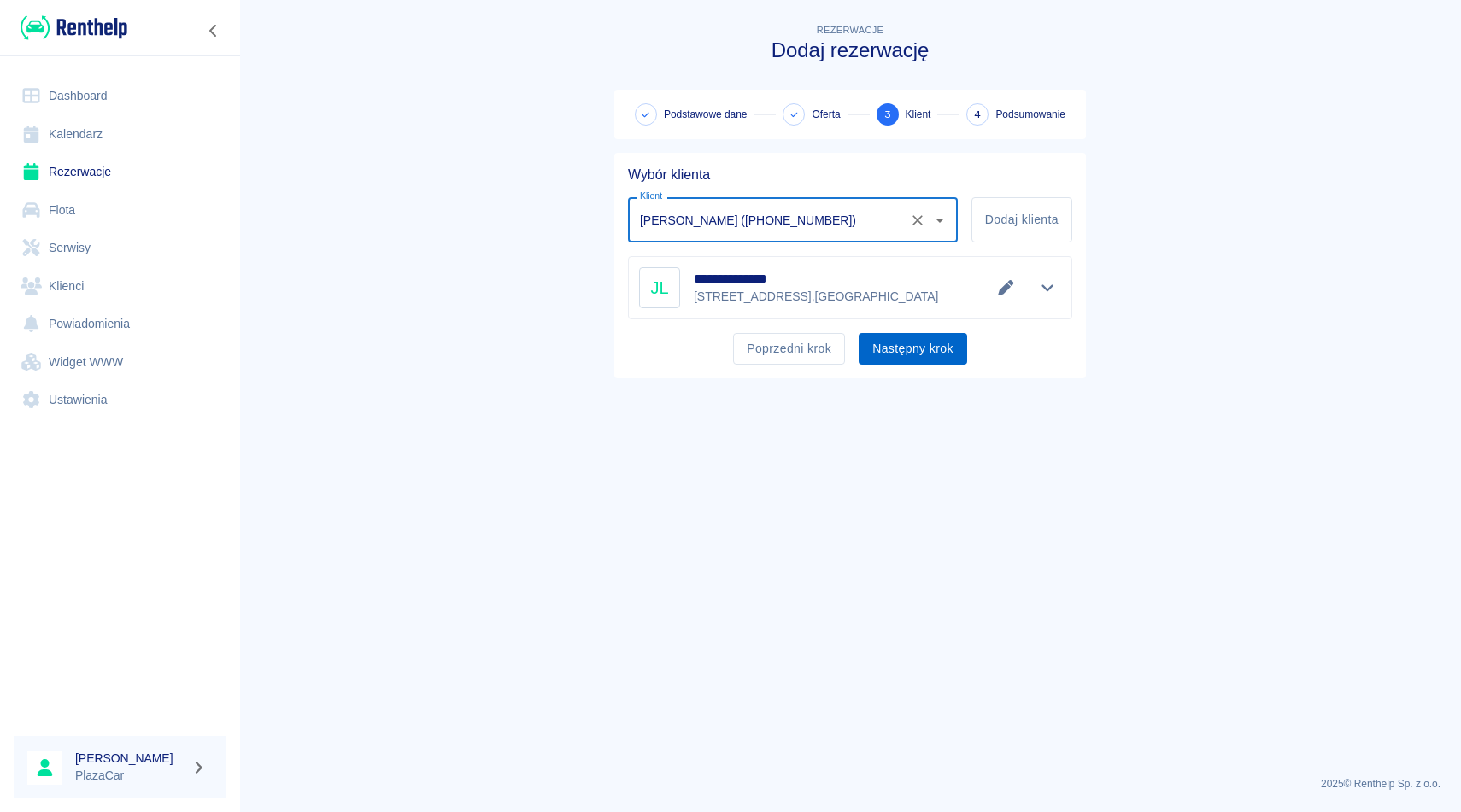
type input "Jurij Leonczuk (+48505022151)"
click at [914, 350] on button "Następny krok" at bounding box center [913, 349] width 109 height 32
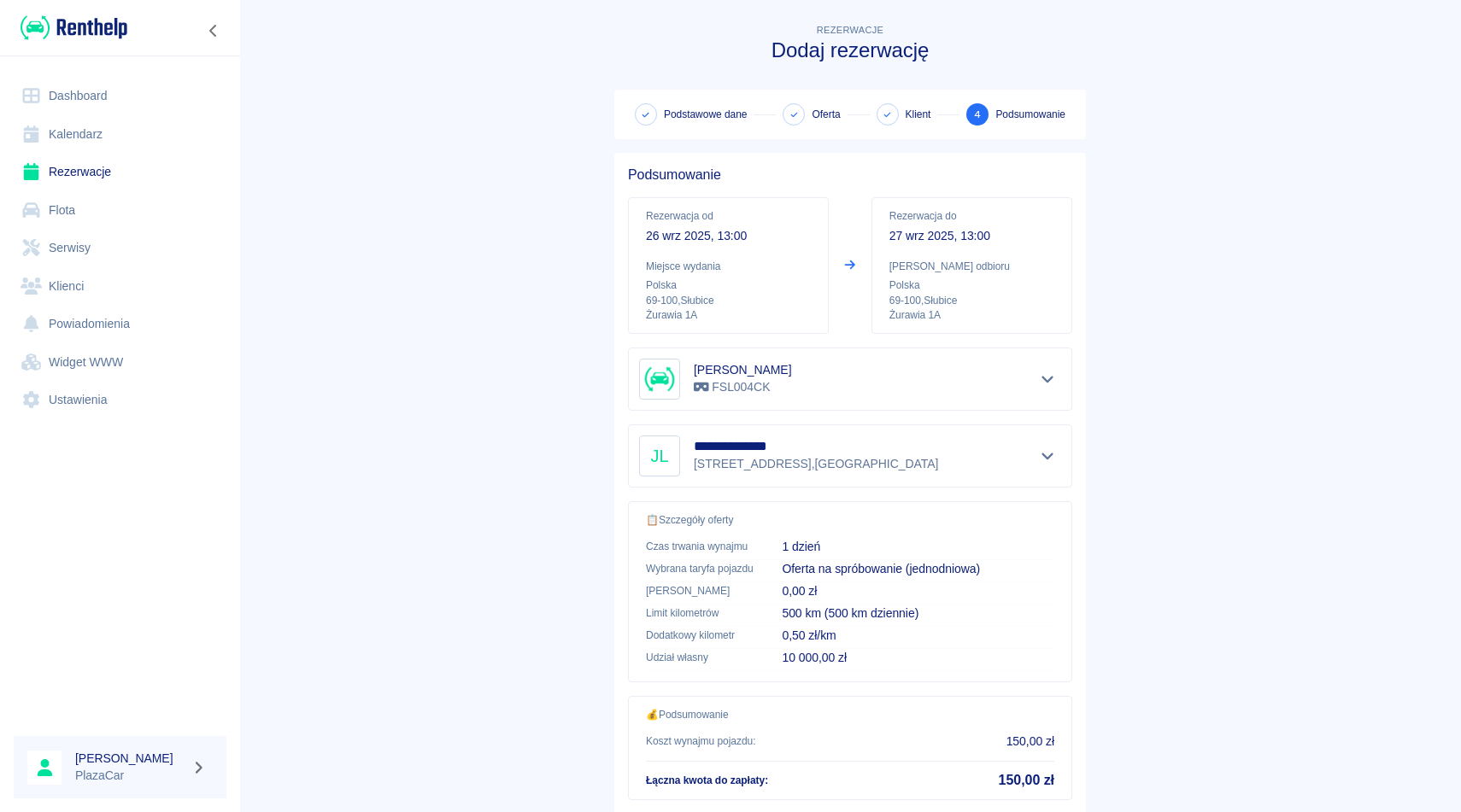
scroll to position [109, 0]
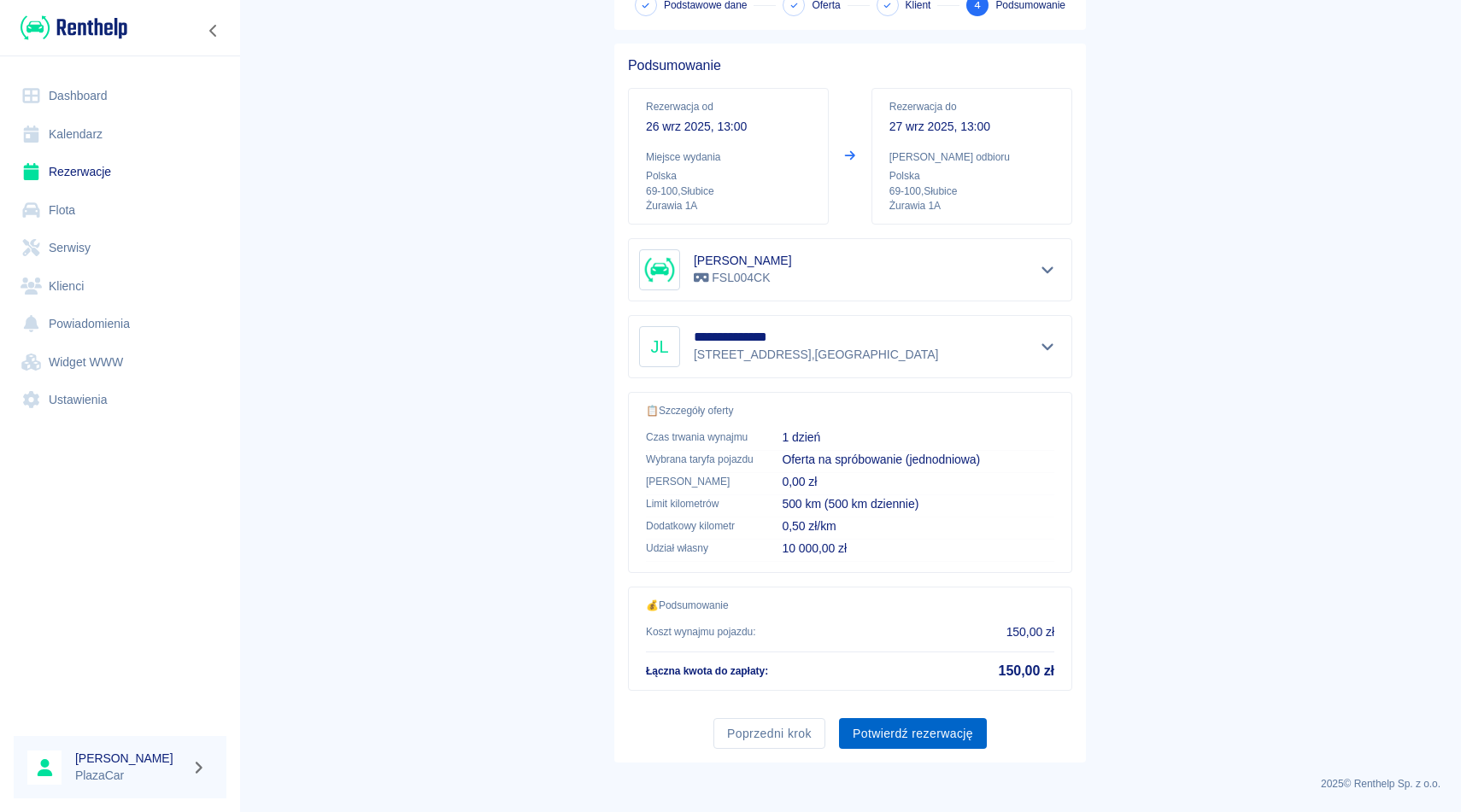
click at [904, 722] on button "Potwierdź rezerwację" at bounding box center [913, 734] width 147 height 32
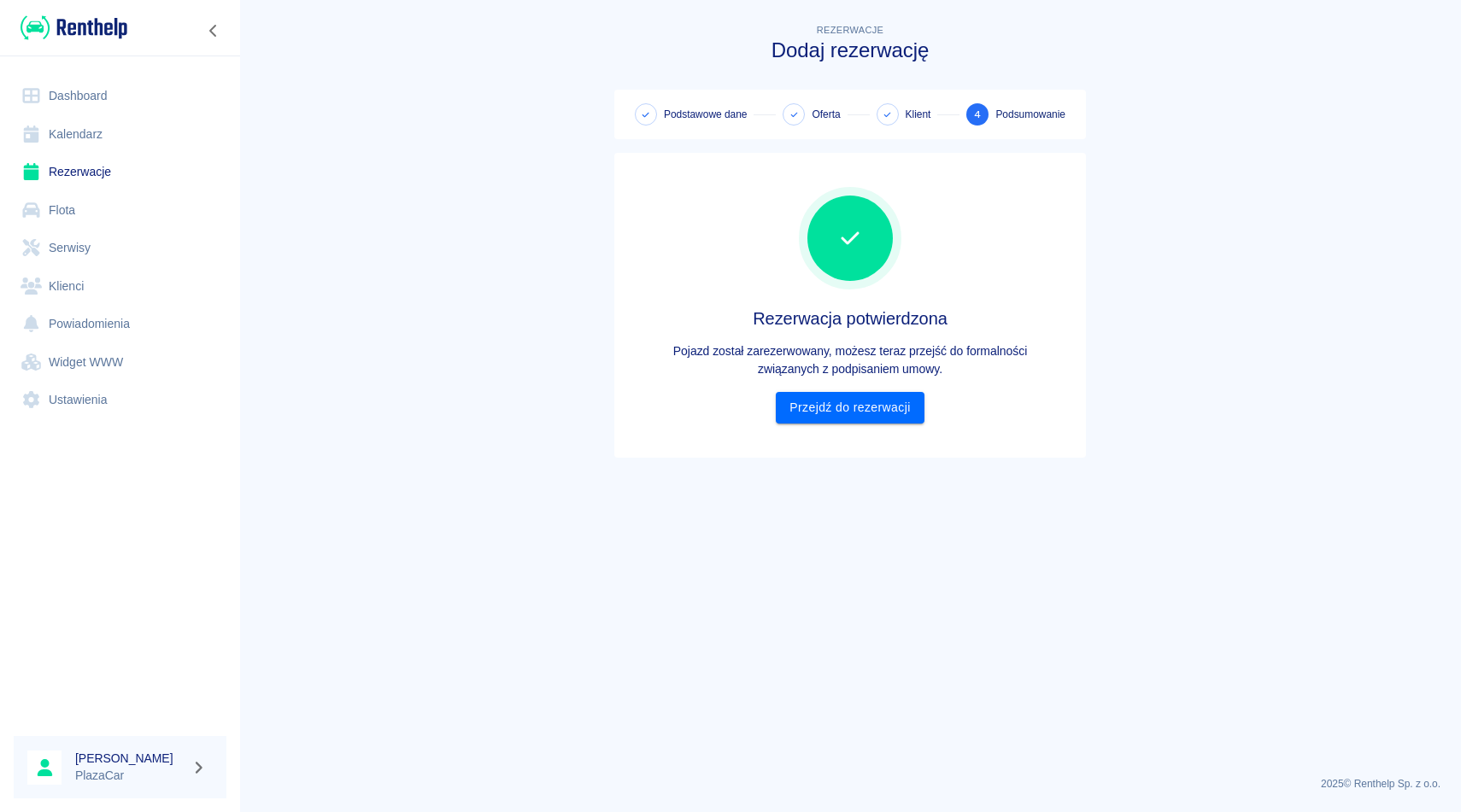
scroll to position [0, 0]
click at [851, 415] on link "Przejdź do rezerwacji" at bounding box center [849, 407] width 147 height 32
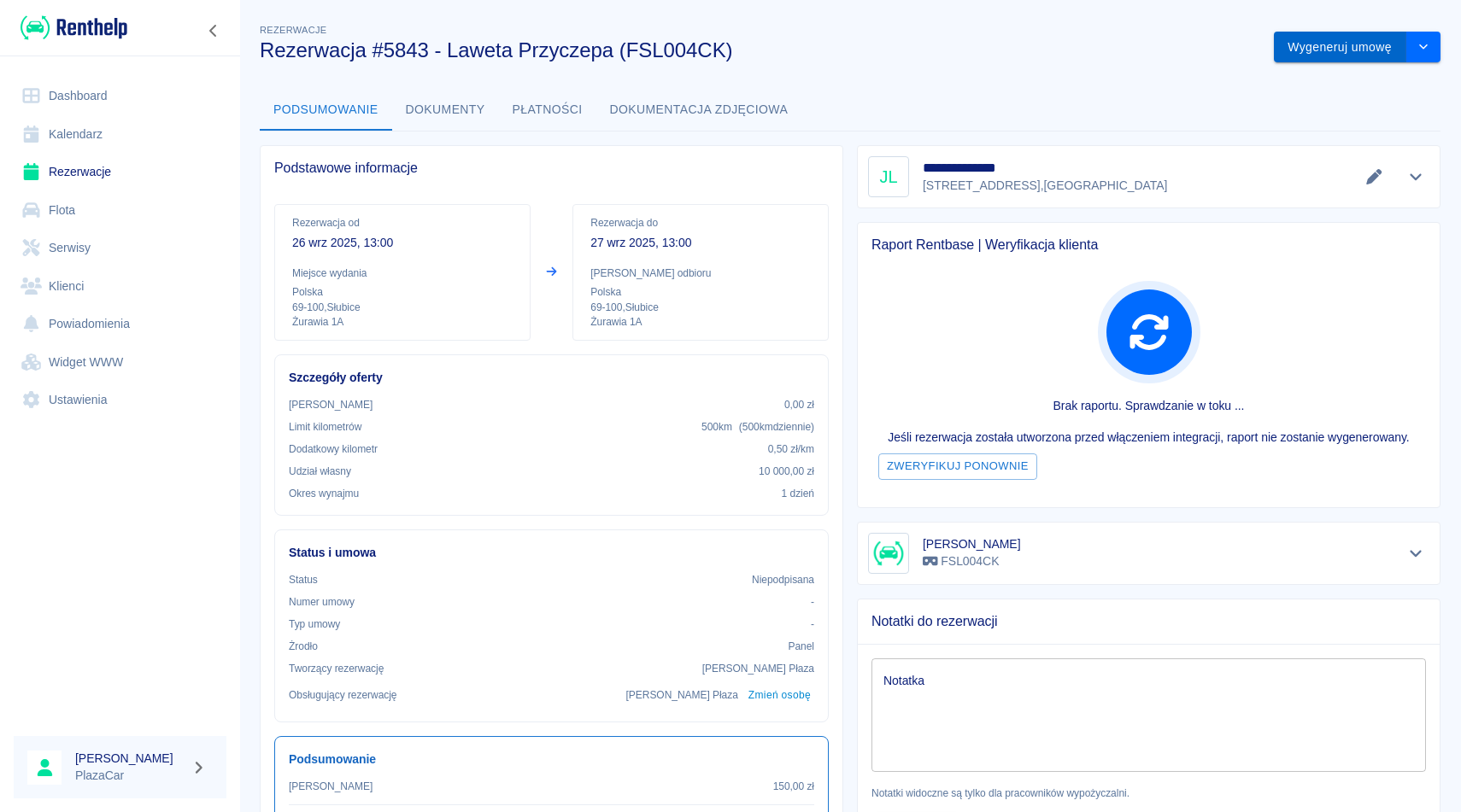
click at [1307, 53] on button "Wygeneruj umowę" at bounding box center [1340, 47] width 132 height 32
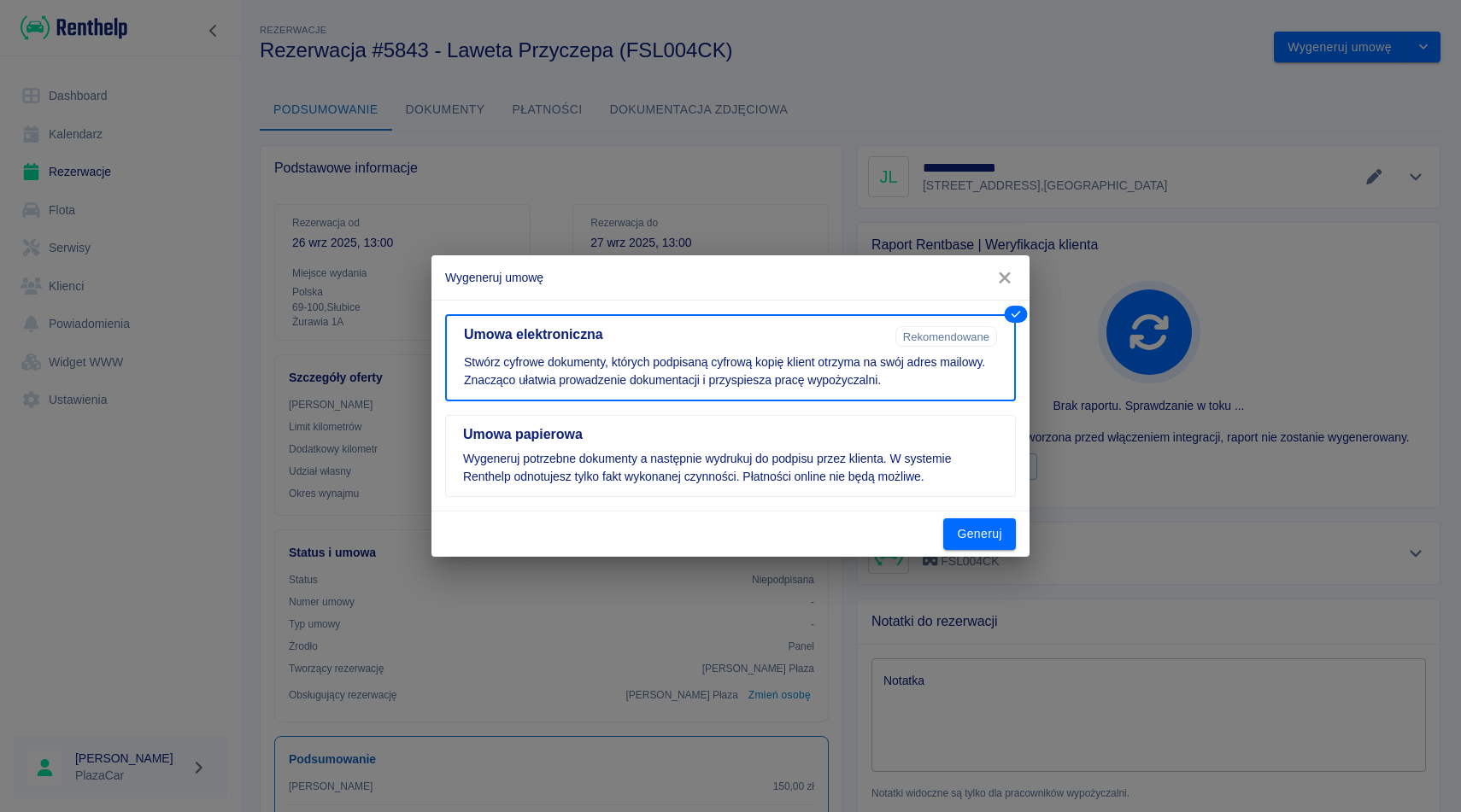
click at [970, 515] on div "Generuj" at bounding box center [730, 534] width 598 height 45
click at [971, 532] on button "Generuj" at bounding box center [979, 534] width 72 height 32
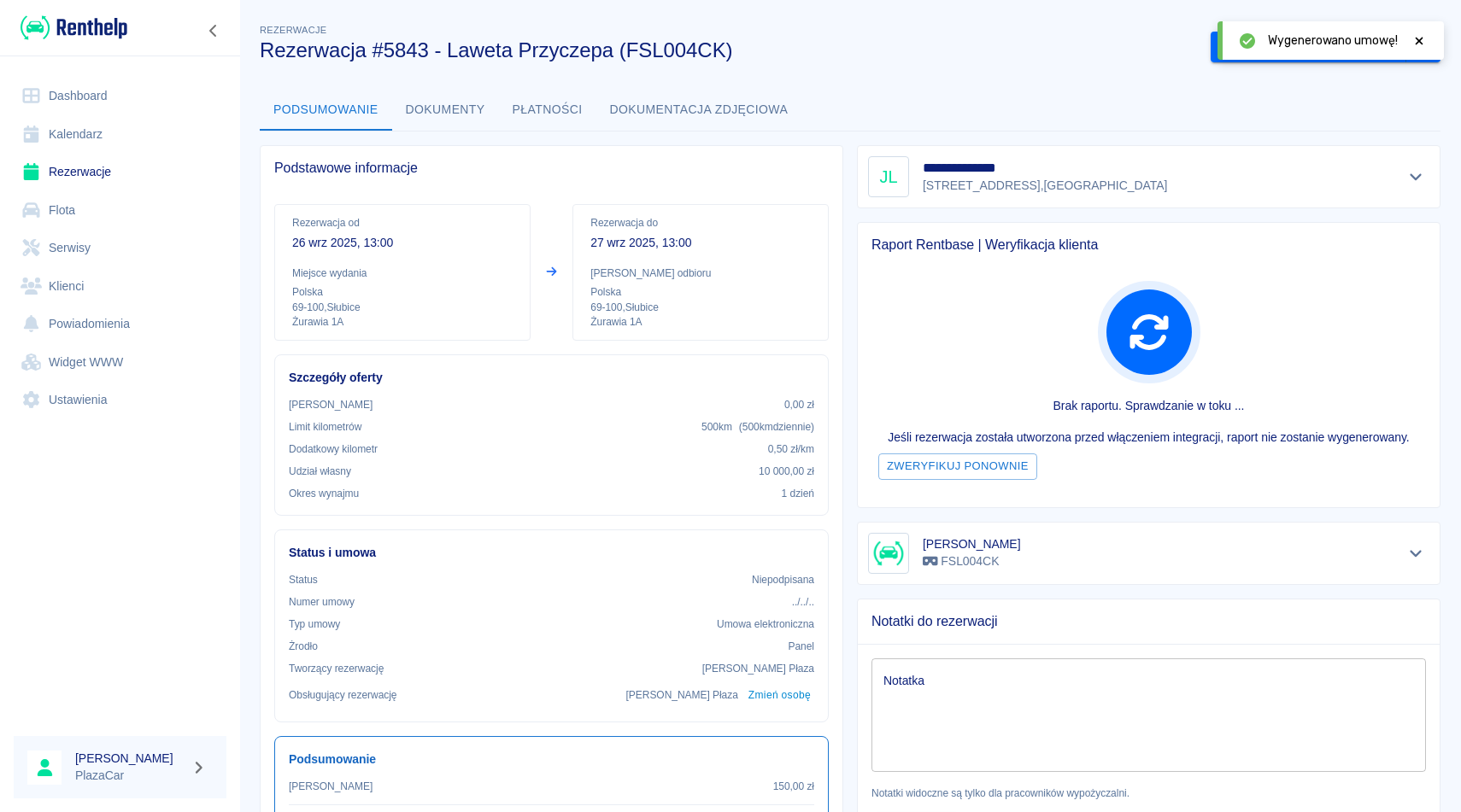
click at [1420, 35] on icon at bounding box center [1420, 40] width 15 height 12
click at [1324, 51] on button "Podpisz umowę elektroniczną" at bounding box center [1308, 47] width 196 height 32
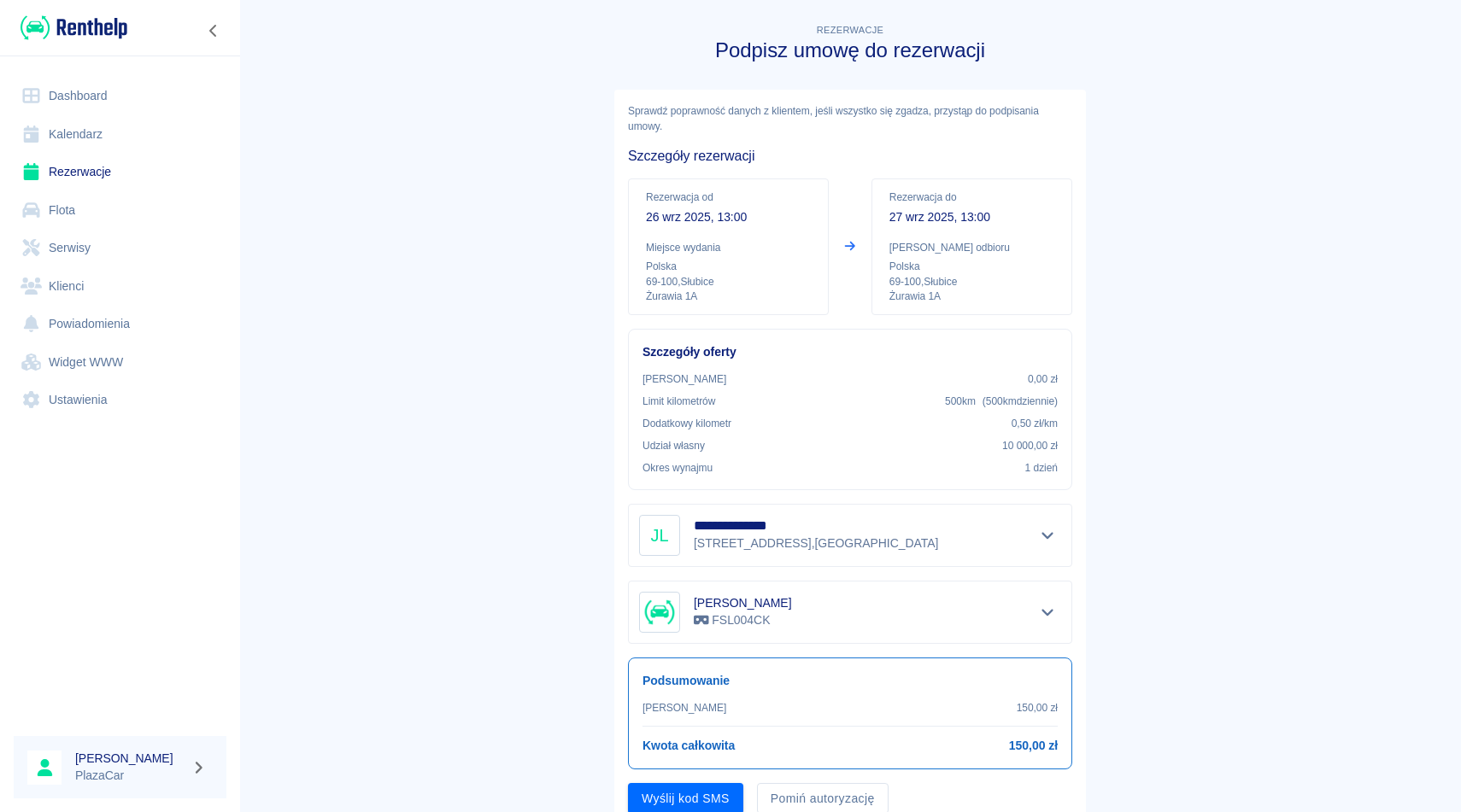
scroll to position [65, 0]
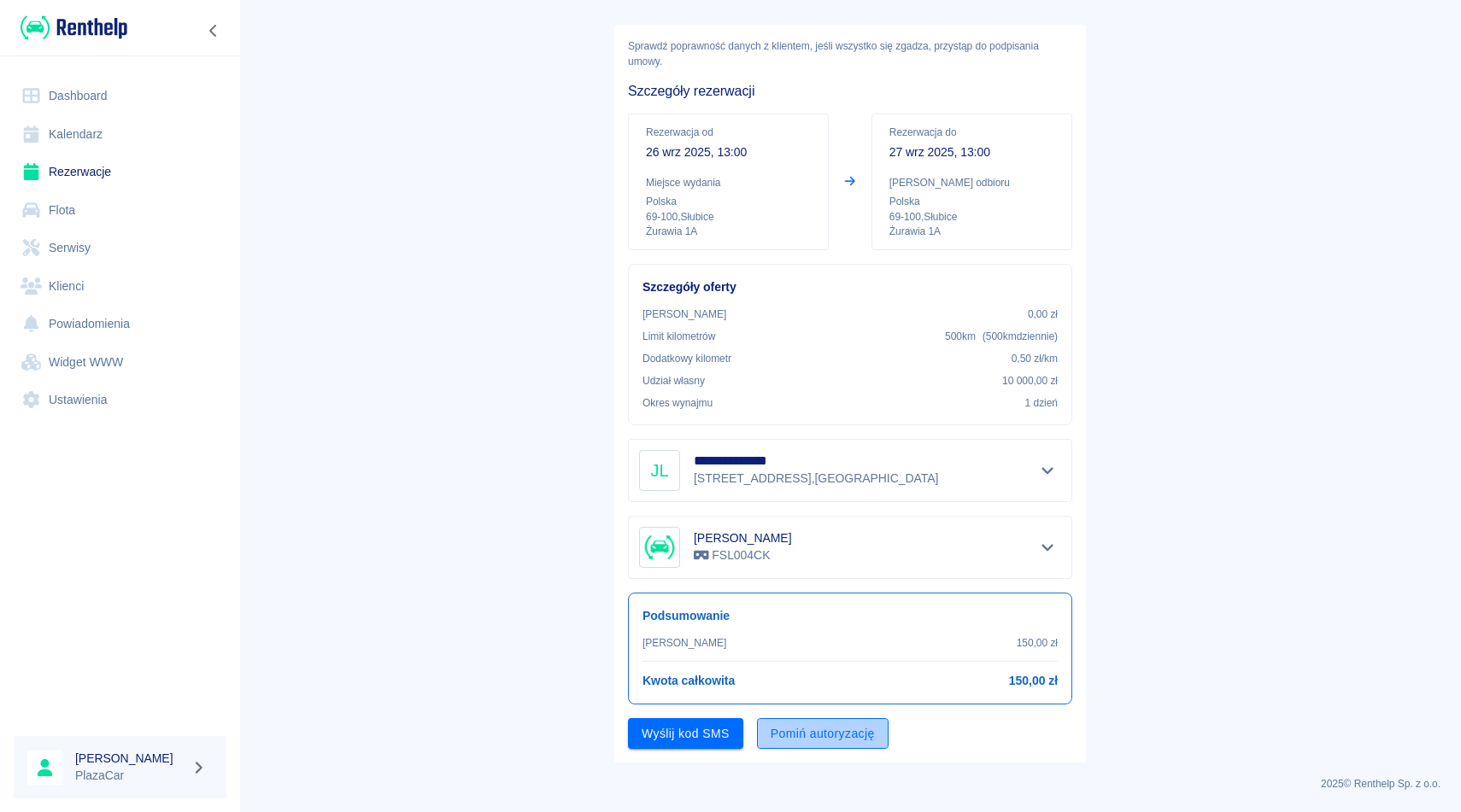
click at [817, 726] on button "Pomiń autoryzację" at bounding box center [823, 734] width 132 height 32
click at [704, 734] on button "Podpisz umowę" at bounding box center [686, 734] width 117 height 32
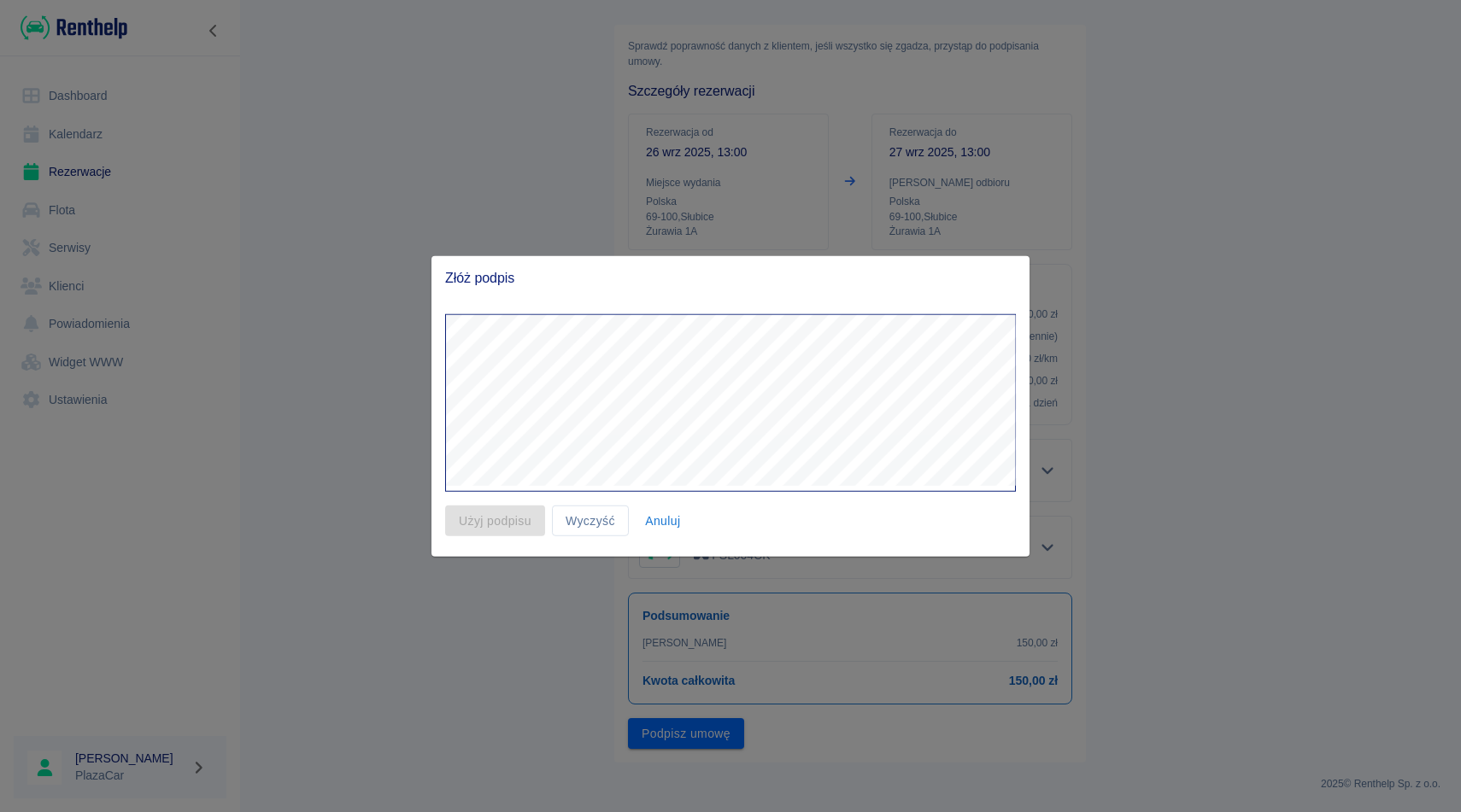
click at [667, 518] on button "Anuluj" at bounding box center [663, 520] width 55 height 32
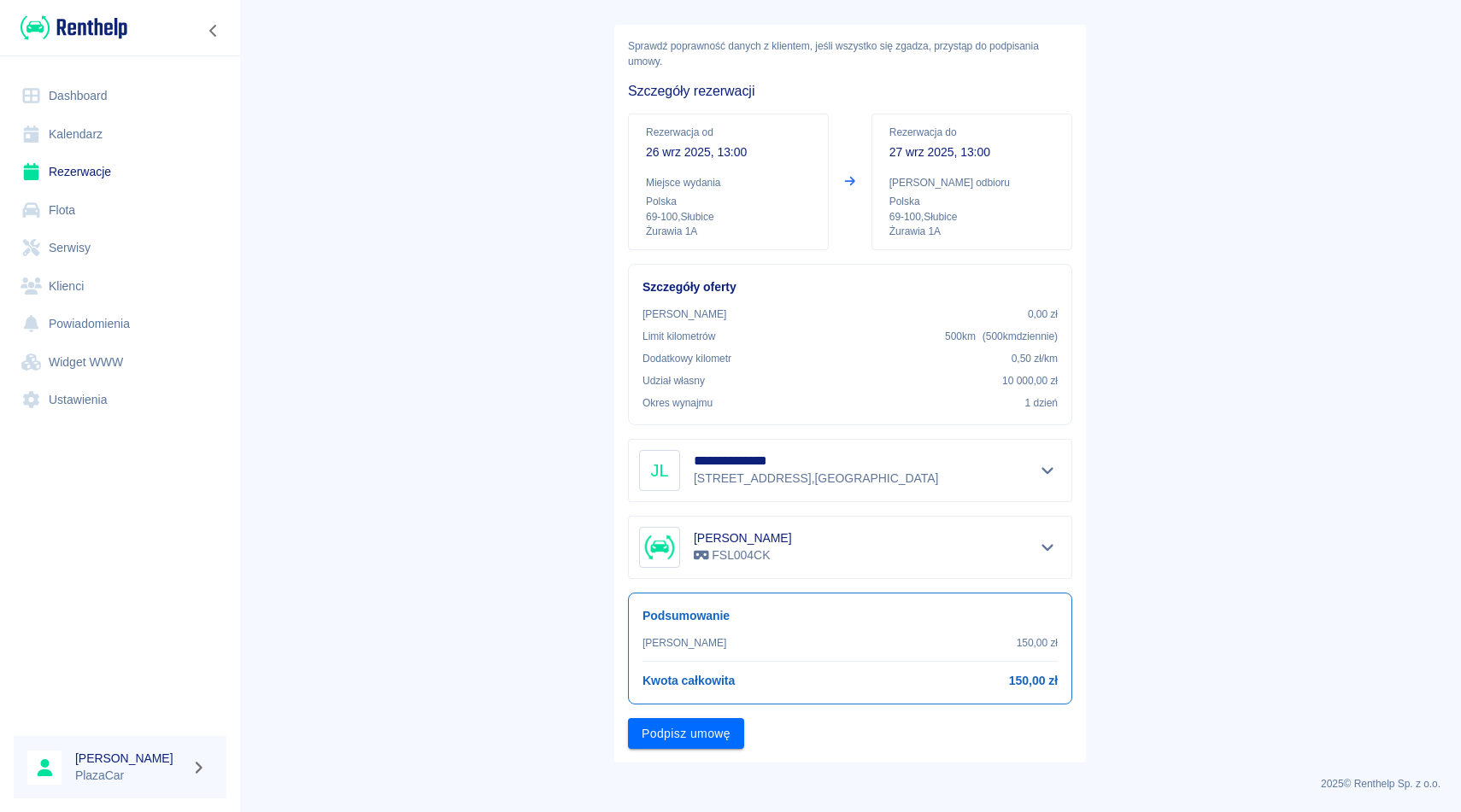
scroll to position [0, 0]
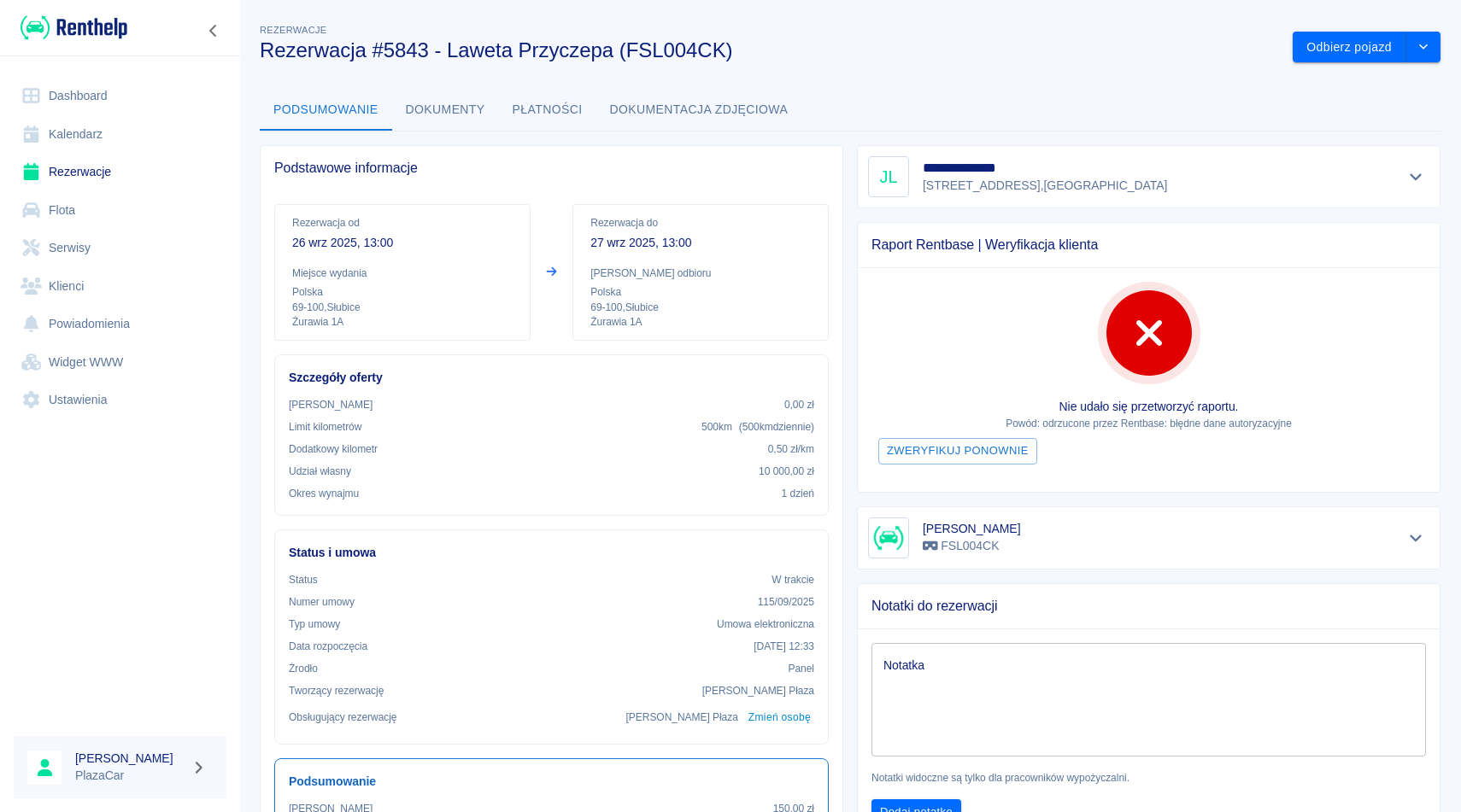
scroll to position [89, 0]
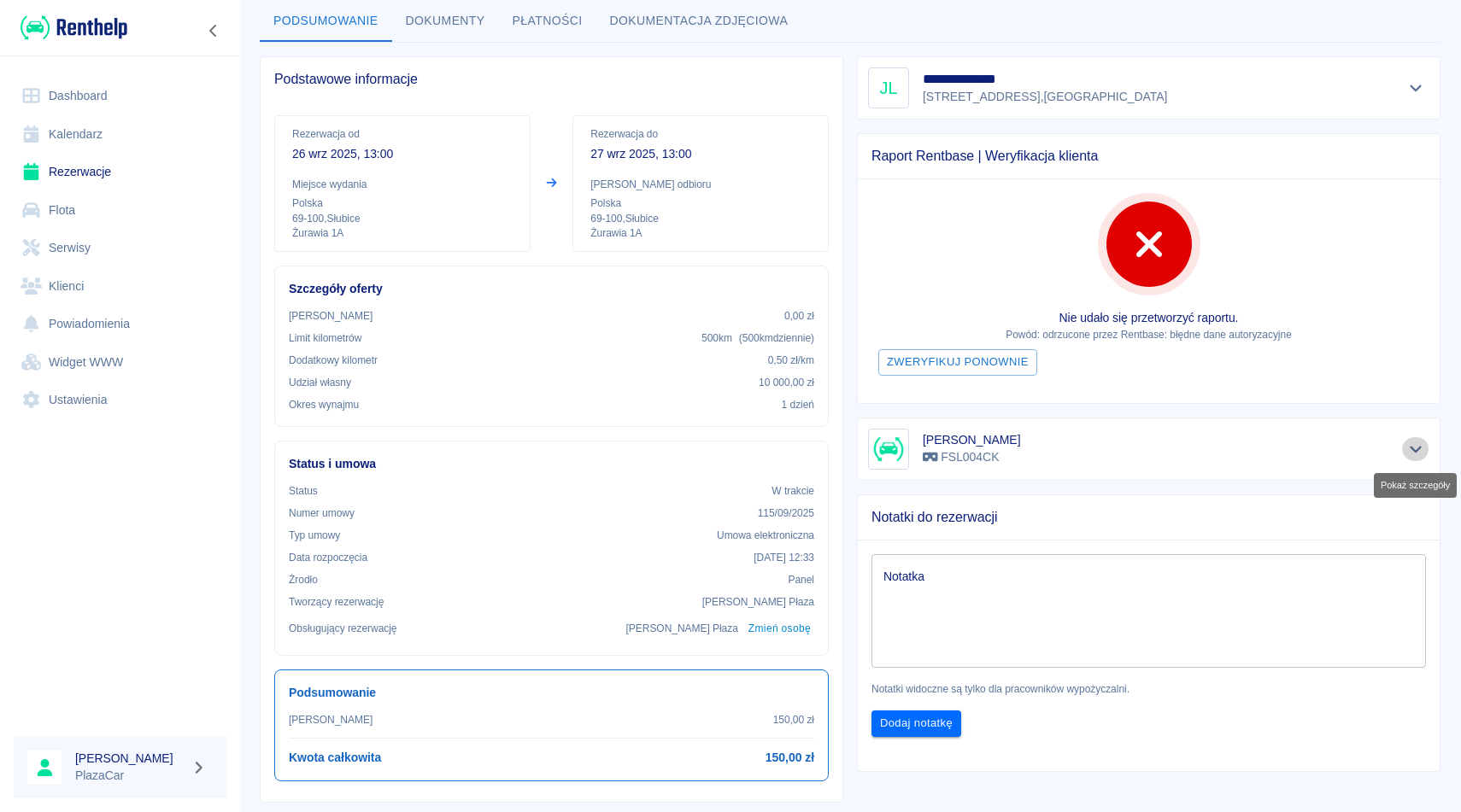
click at [1412, 448] on icon "Pokaż szczegóły" at bounding box center [1416, 449] width 12 height 7
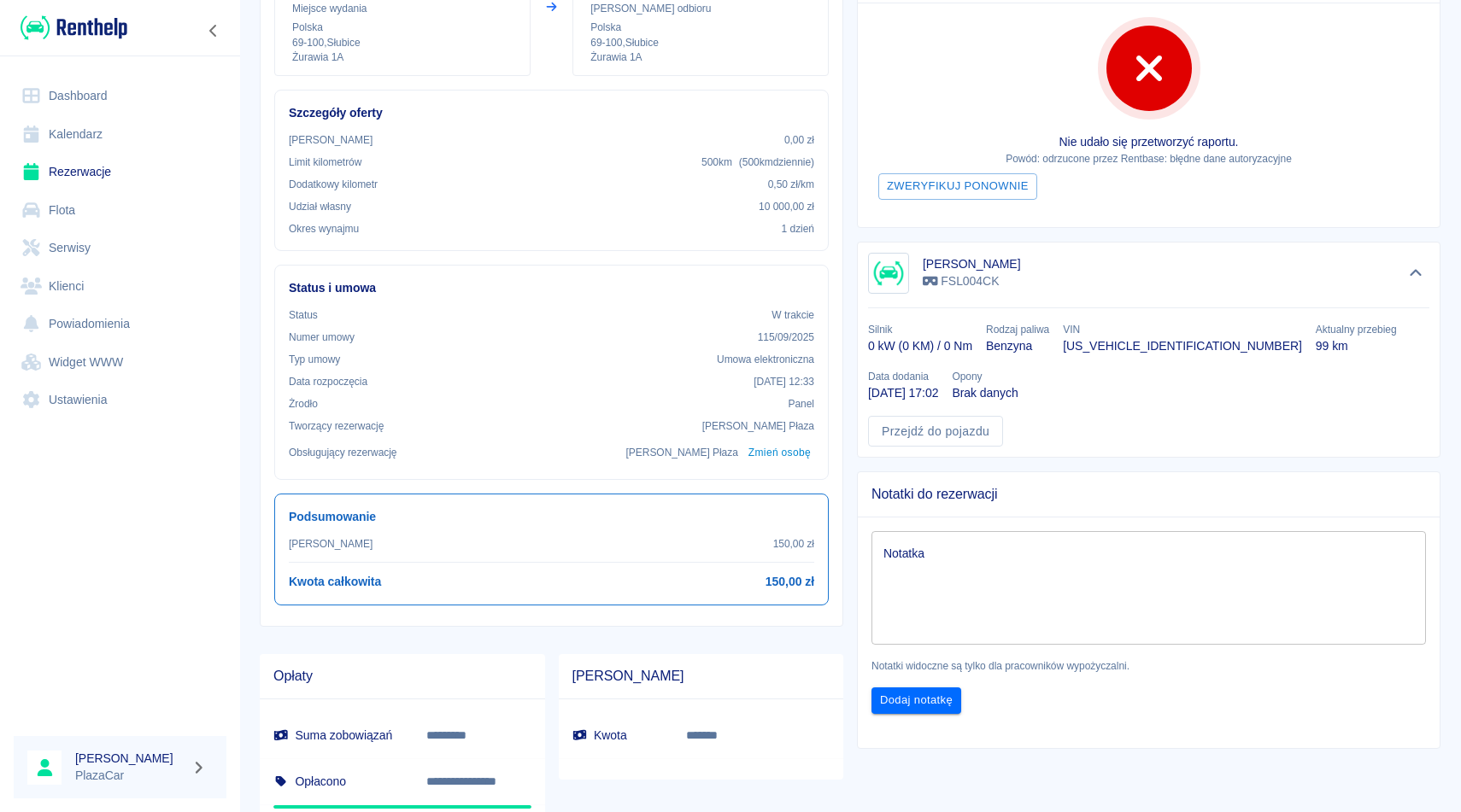
scroll to position [269, 0]
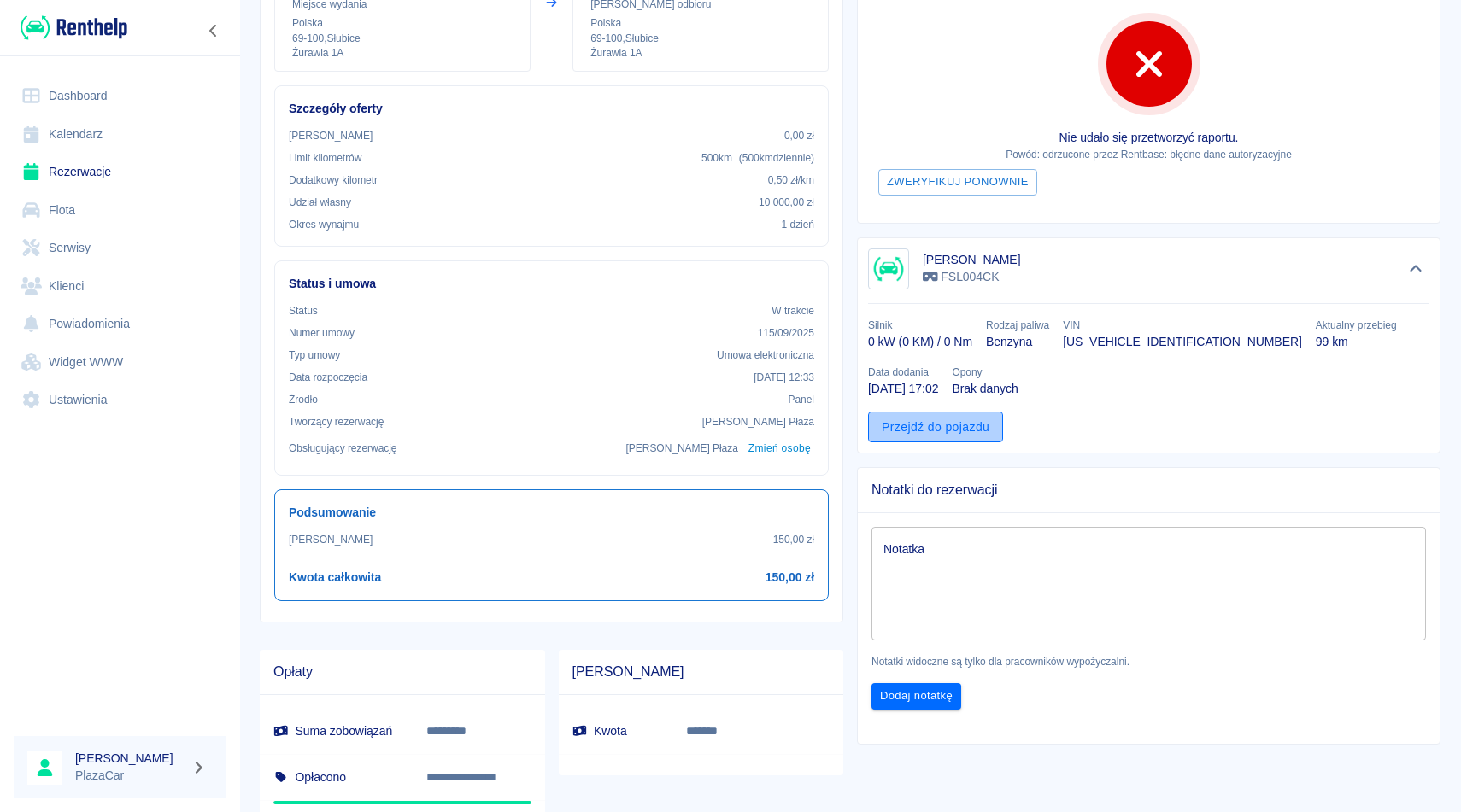
click at [937, 430] on link "Przejdź do pojazdu" at bounding box center [936, 427] width 135 height 32
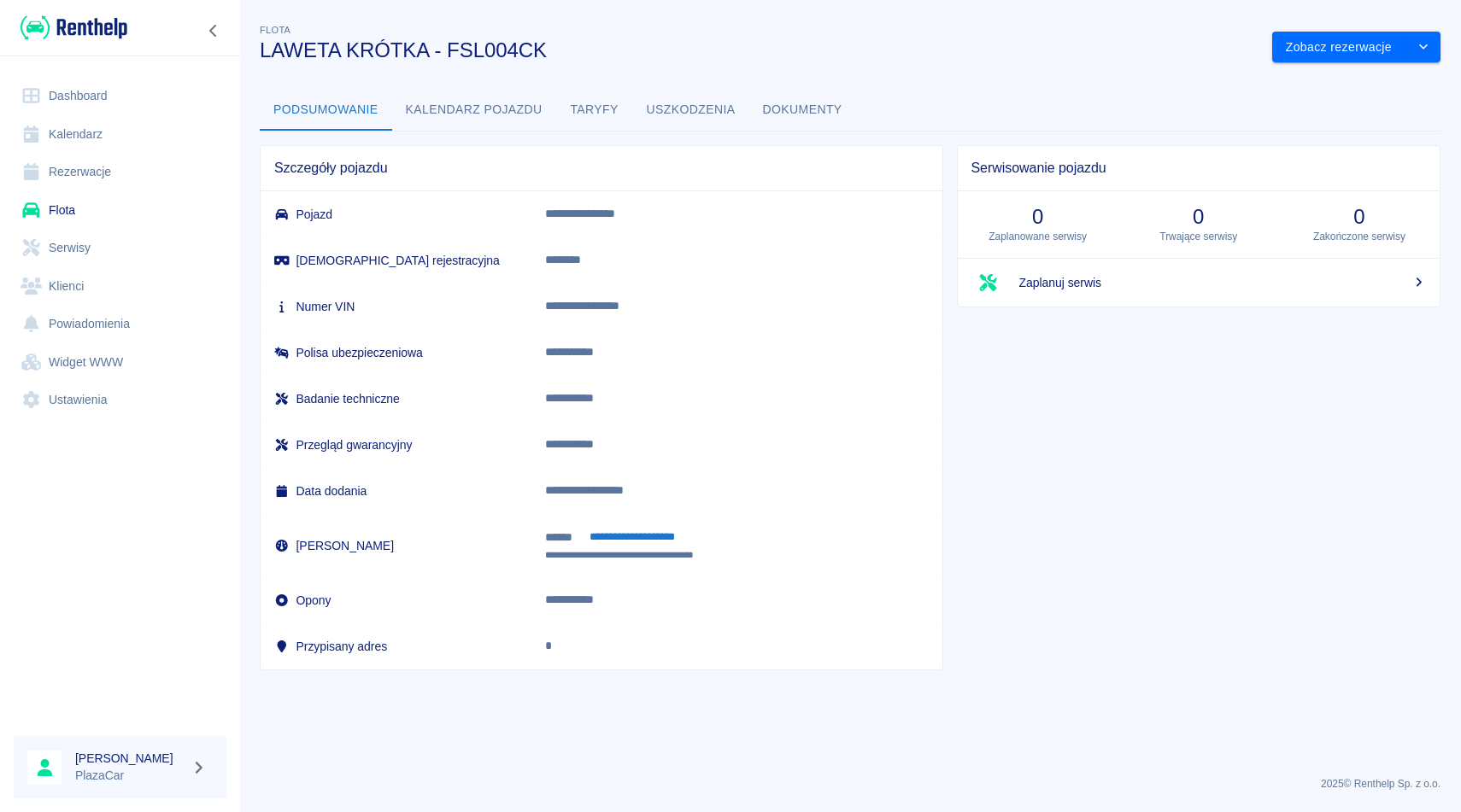
click at [808, 104] on button "Dokumenty" at bounding box center [803, 110] width 107 height 41
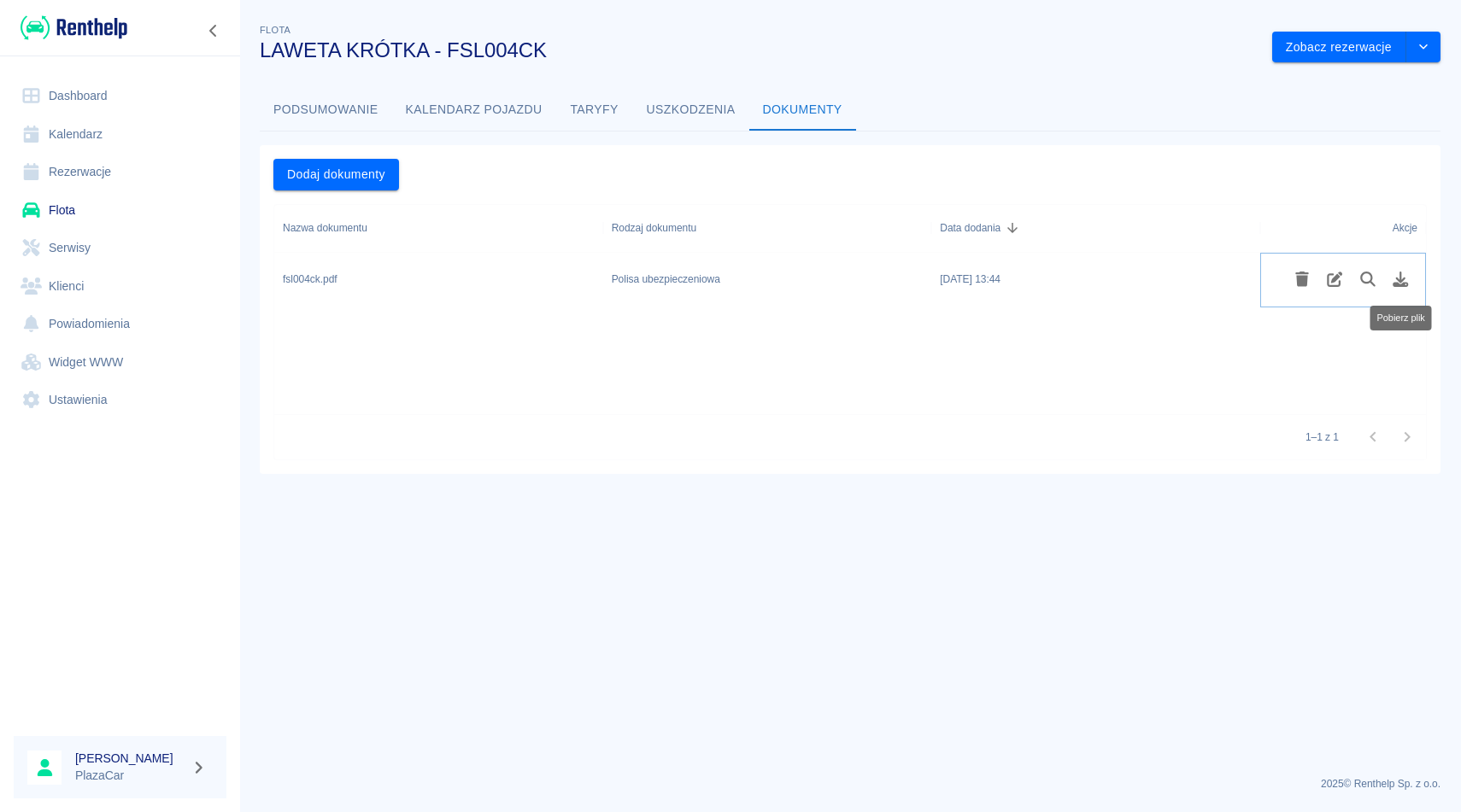
click at [1401, 279] on icon "Pobierz plik" at bounding box center [1401, 279] width 15 height 15
